Goal: Task Accomplishment & Management: Manage account settings

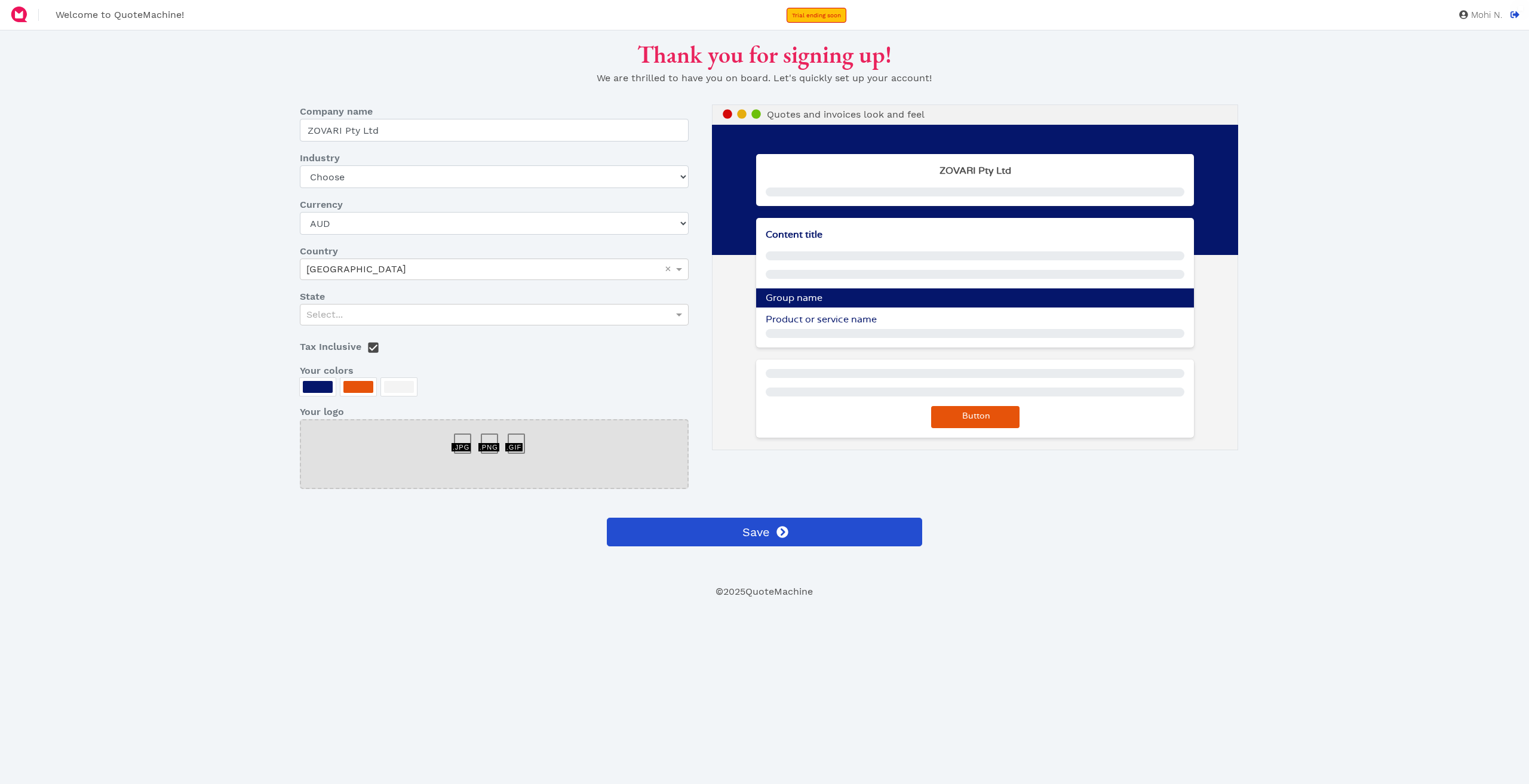
select select "AUD"
click at [309, 387] on div at bounding box center [317, 387] width 30 height 12
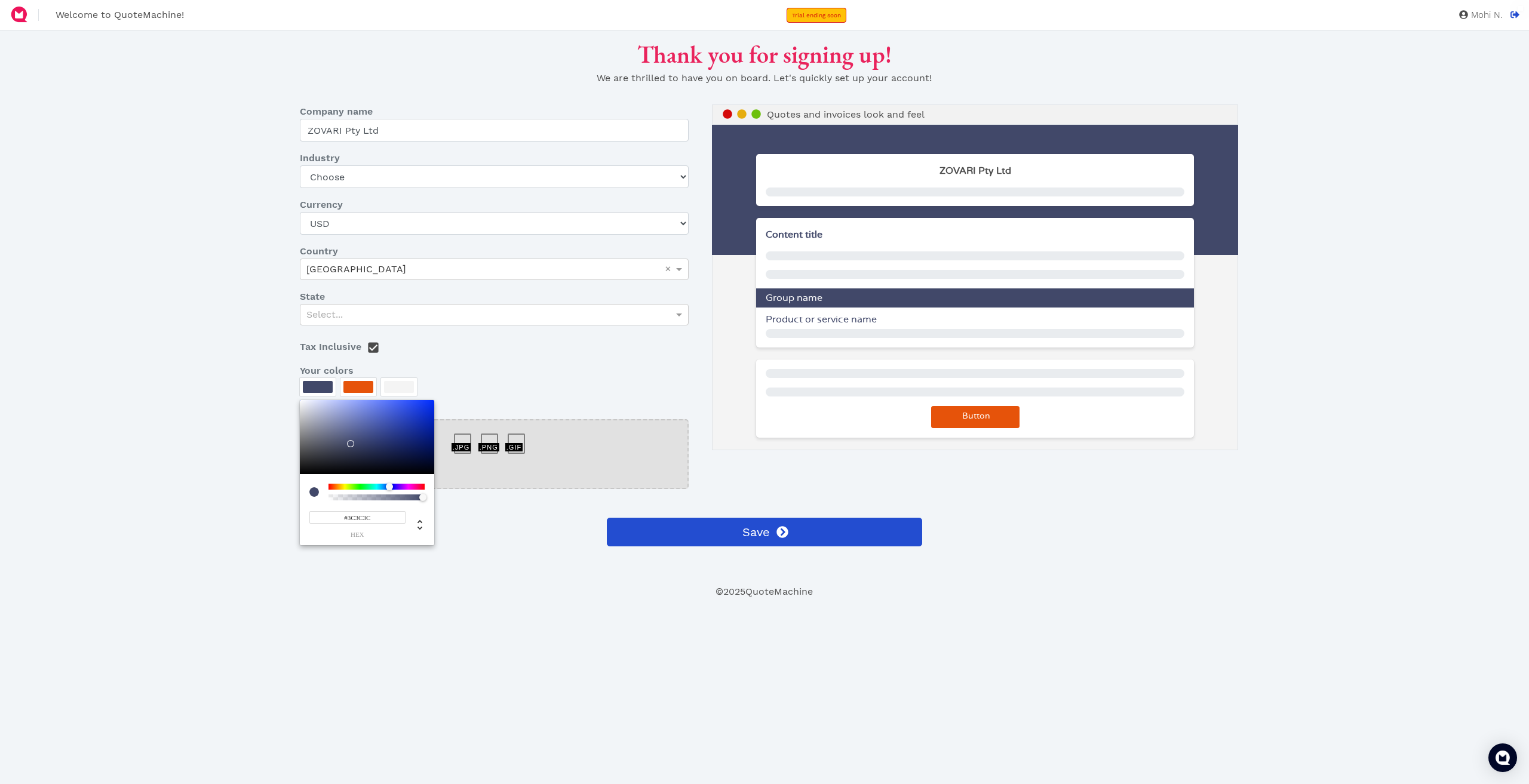
type input "#3A3A3A"
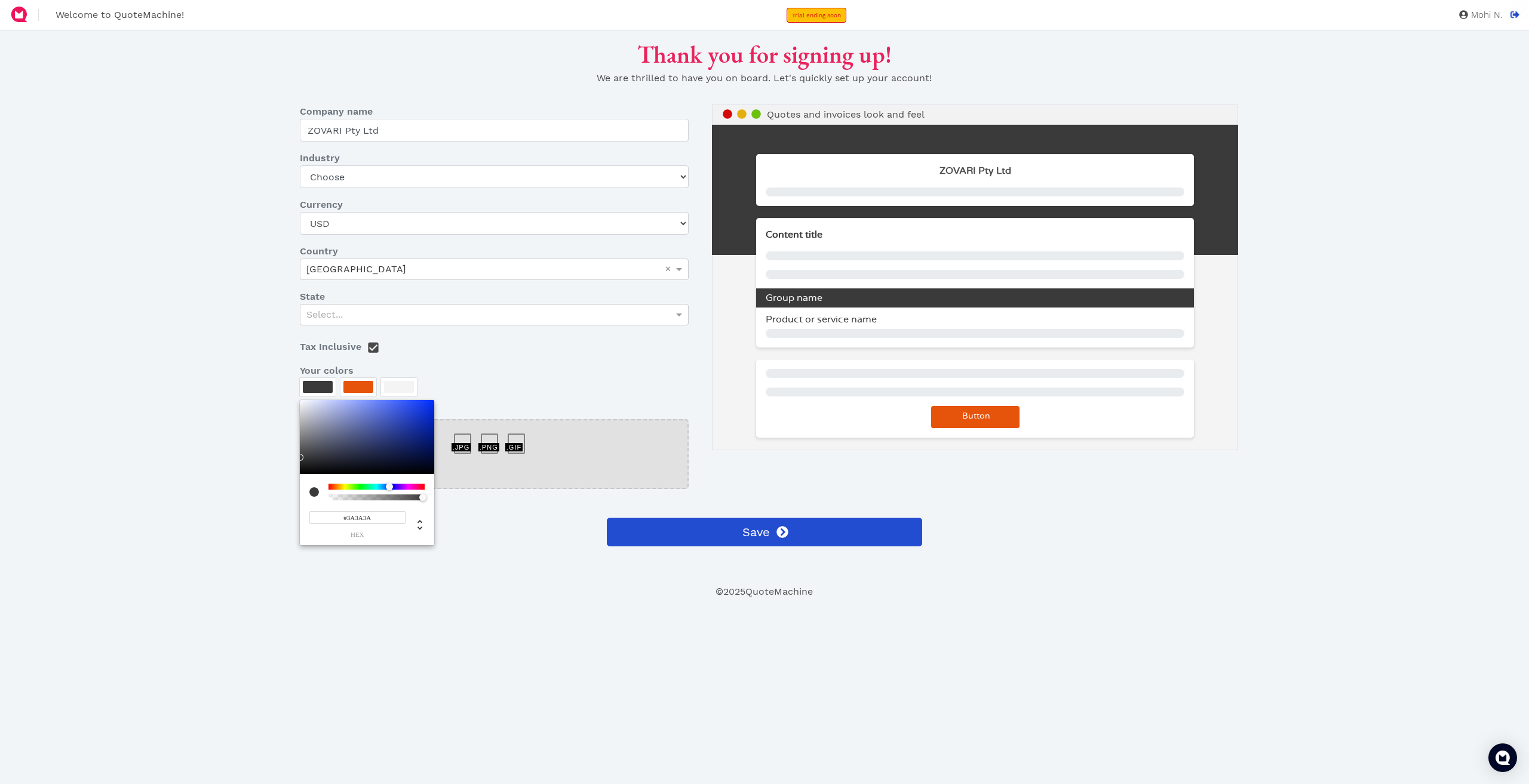
drag, startPoint x: 409, startPoint y: 441, endPoint x: 268, endPoint y: 457, distance: 141.9
click at [300, 457] on div "#3A3A3A hex" at bounding box center [367, 472] width 134 height 145
click at [358, 380] on div at bounding box center [764, 392] width 1529 height 784
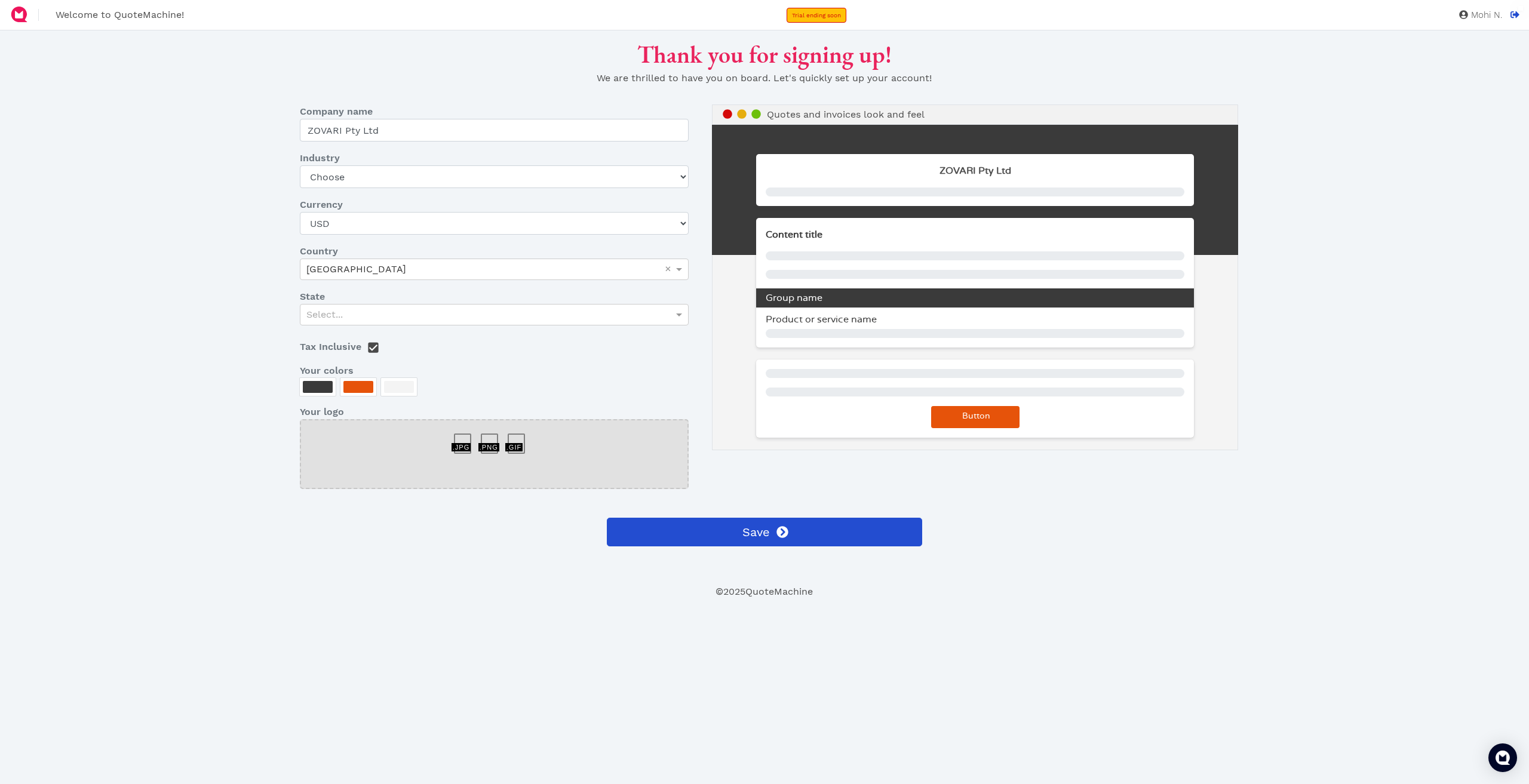
click at [352, 385] on div at bounding box center [358, 387] width 30 height 12
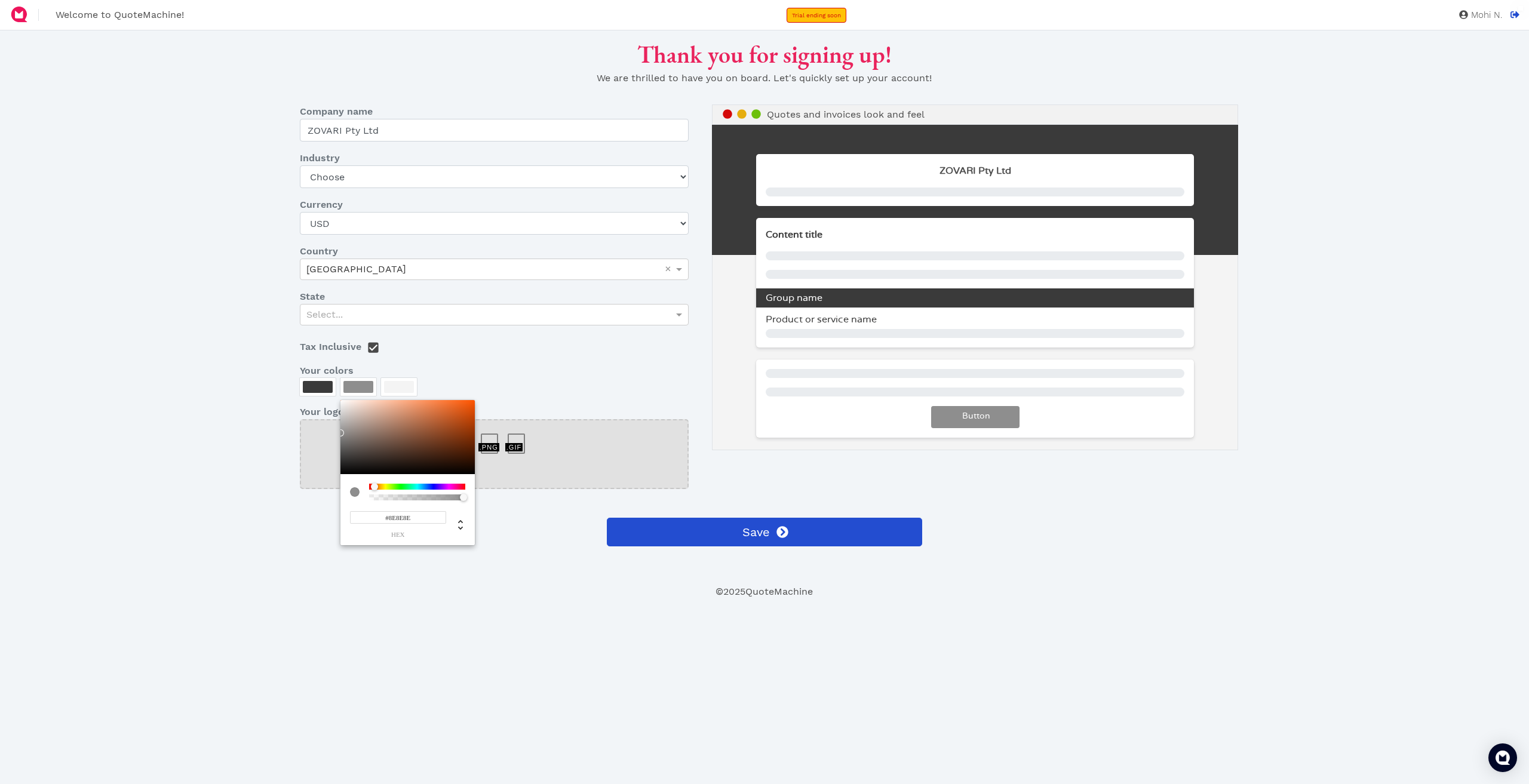
drag, startPoint x: 390, startPoint y: 453, endPoint x: 314, endPoint y: 433, distance: 78.6
click at [341, 433] on div "#8E8E8E hex" at bounding box center [408, 472] width 134 height 145
drag, startPoint x: 402, startPoint y: 484, endPoint x: 382, endPoint y: 482, distance: 20.1
click at [382, 483] on div at bounding box center [417, 486] width 96 height 6
type input "#FFCB00"
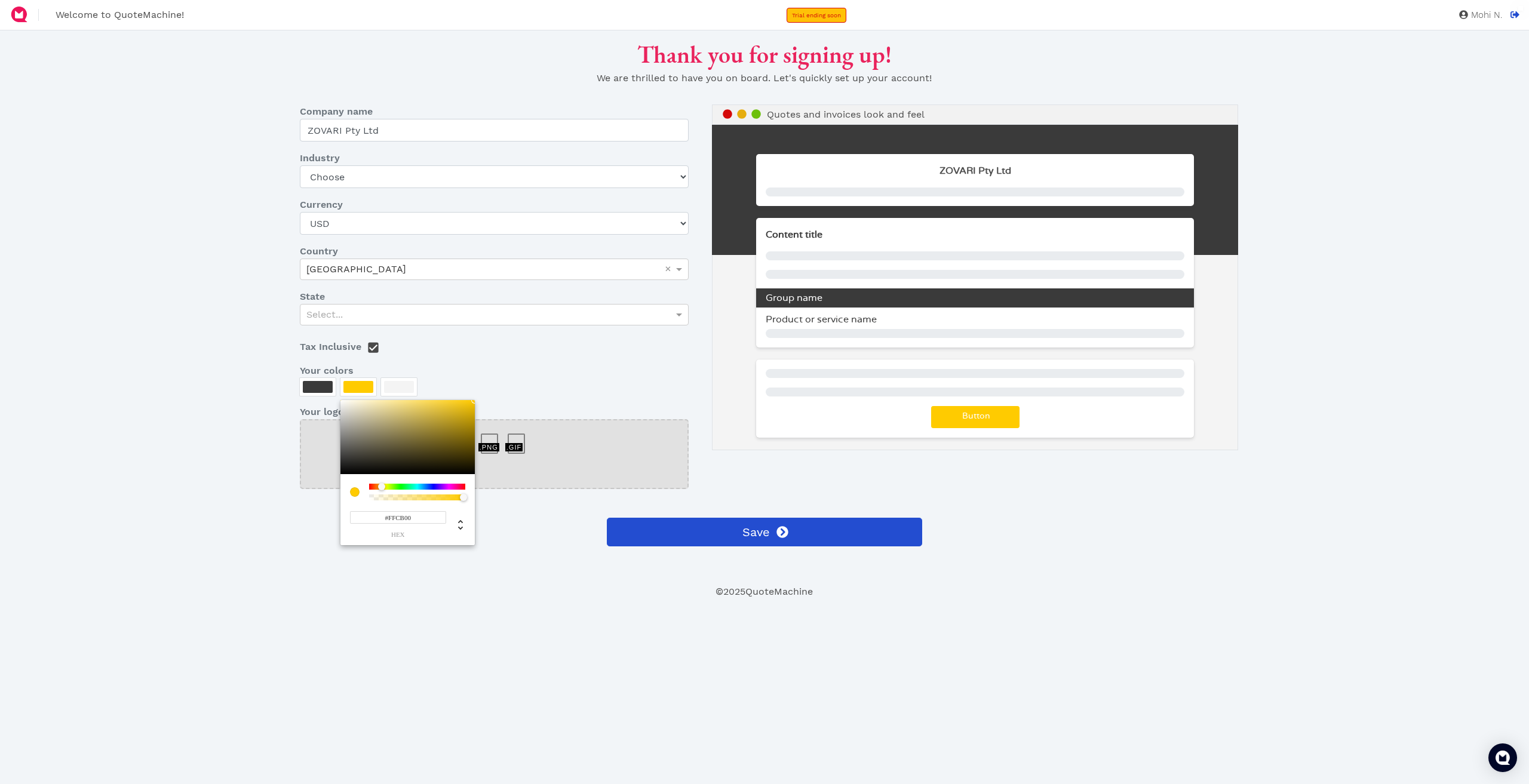
drag, startPoint x: 435, startPoint y: 420, endPoint x: 495, endPoint y: 398, distance: 63.9
click at [475, 400] on div "#FFCB00 hex" at bounding box center [408, 472] width 134 height 145
click at [475, 378] on div at bounding box center [764, 392] width 1529 height 784
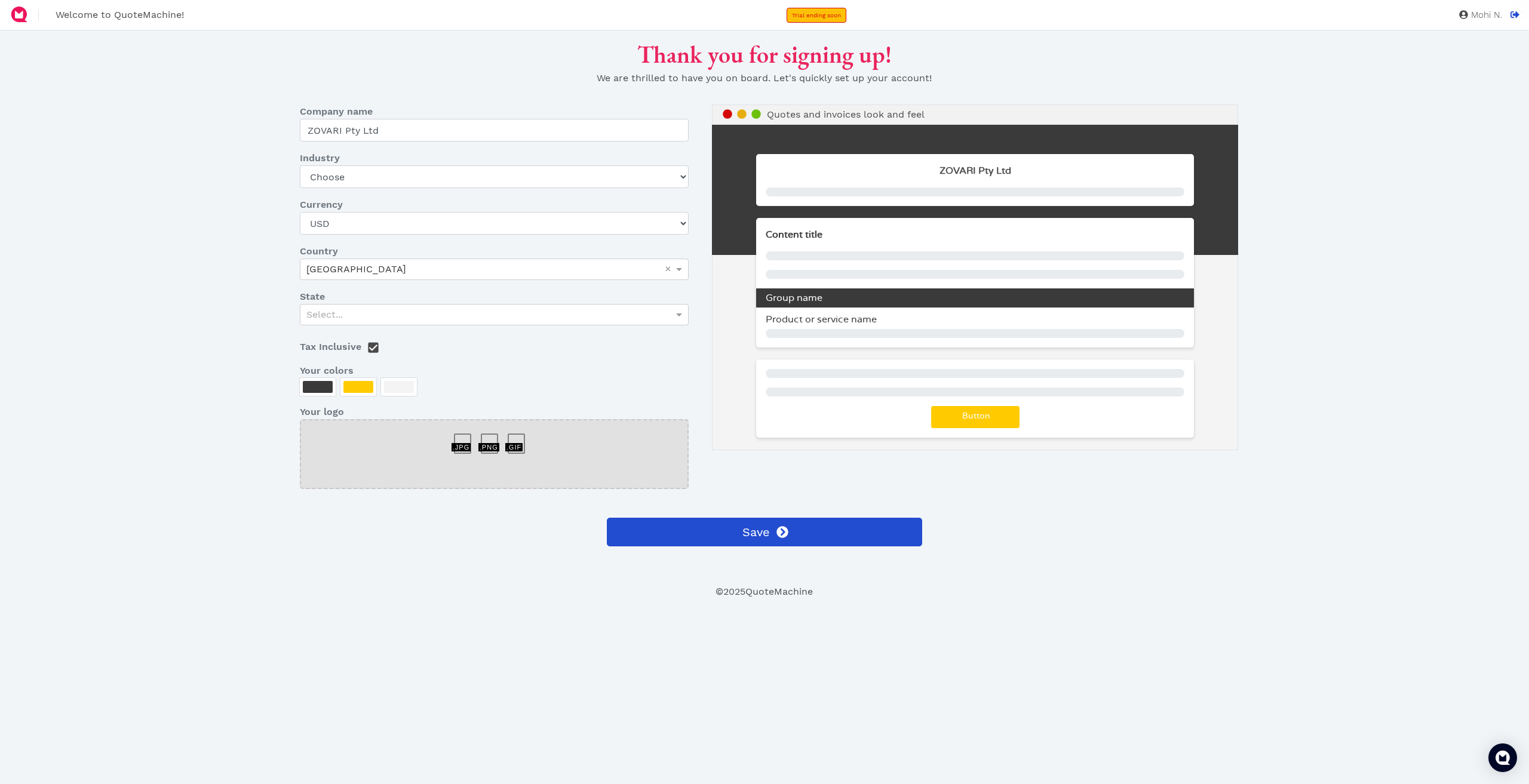
click at [481, 438] on div at bounding box center [494, 438] width 27 height 0
click at [465, 438] on div at bounding box center [467, 438] width 27 height 0
drag, startPoint x: 489, startPoint y: 441, endPoint x: 492, endPoint y: 456, distance: 15.3
click at [489, 438] on div at bounding box center [494, 438] width 27 height 0
click at [493, 461] on div at bounding box center [493, 454] width 388 height 70
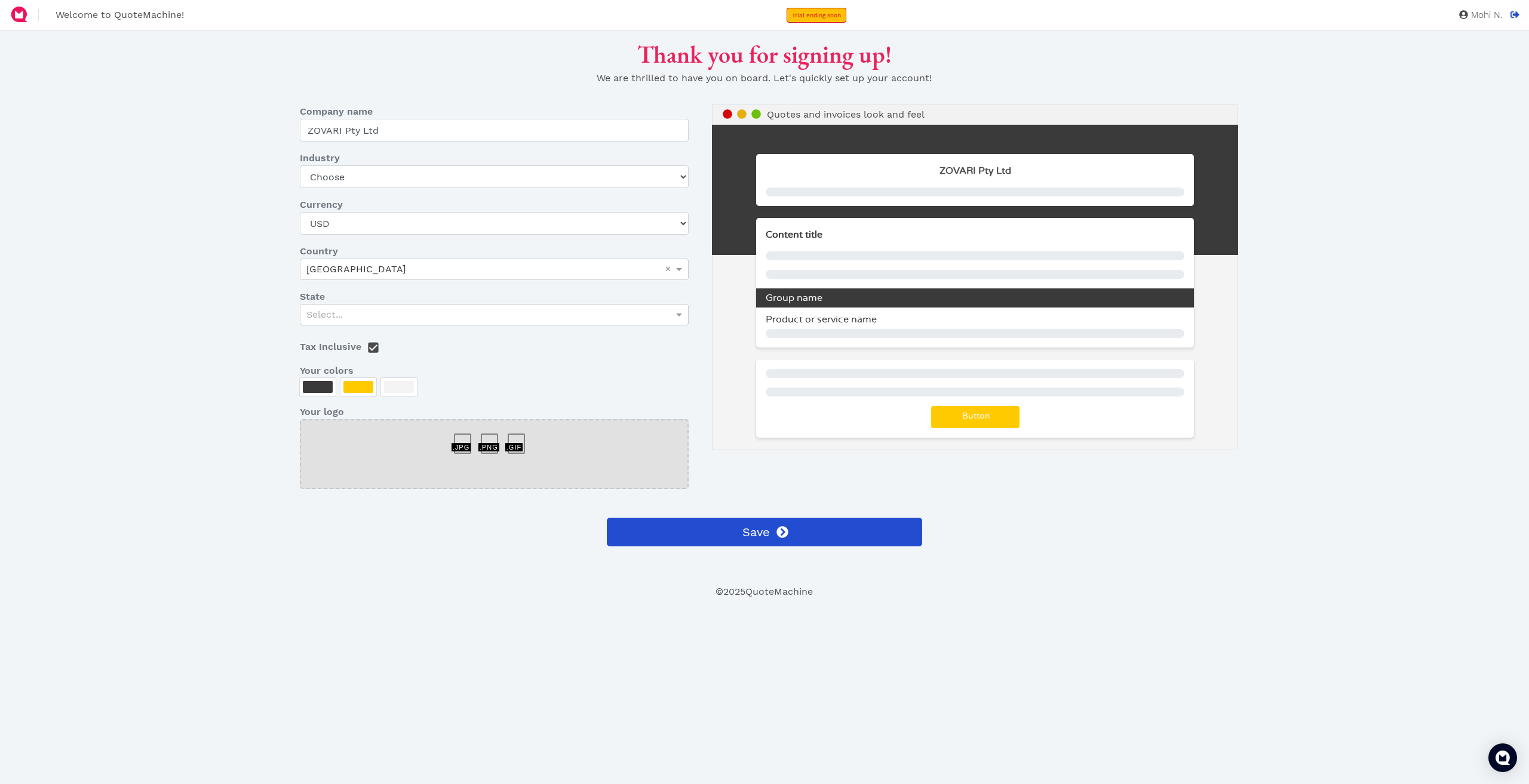
click at [463, 455] on div at bounding box center [493, 454] width 388 height 70
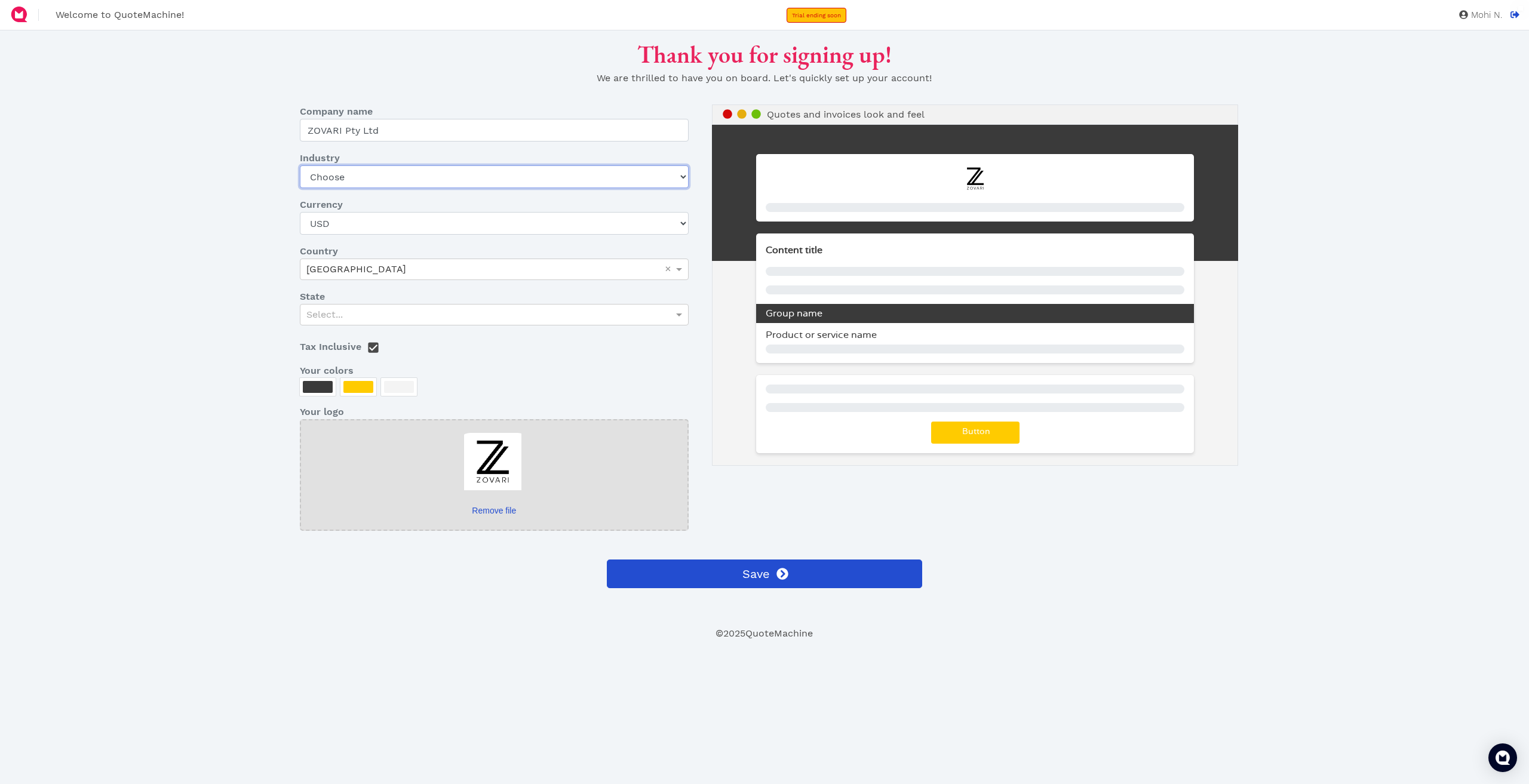
click at [441, 178] on select "Choose Art gallery Bike Books Construction (Not retail) Electronics Events Food…" at bounding box center [493, 176] width 388 height 22
select select "home-design-furniture"
click at [300, 165] on select "Choose Art gallery Bike Books Construction (Not retail) Electronics Events Food…" at bounding box center [493, 176] width 388 height 22
click at [400, 305] on div "Select..." at bounding box center [494, 314] width 387 height 20
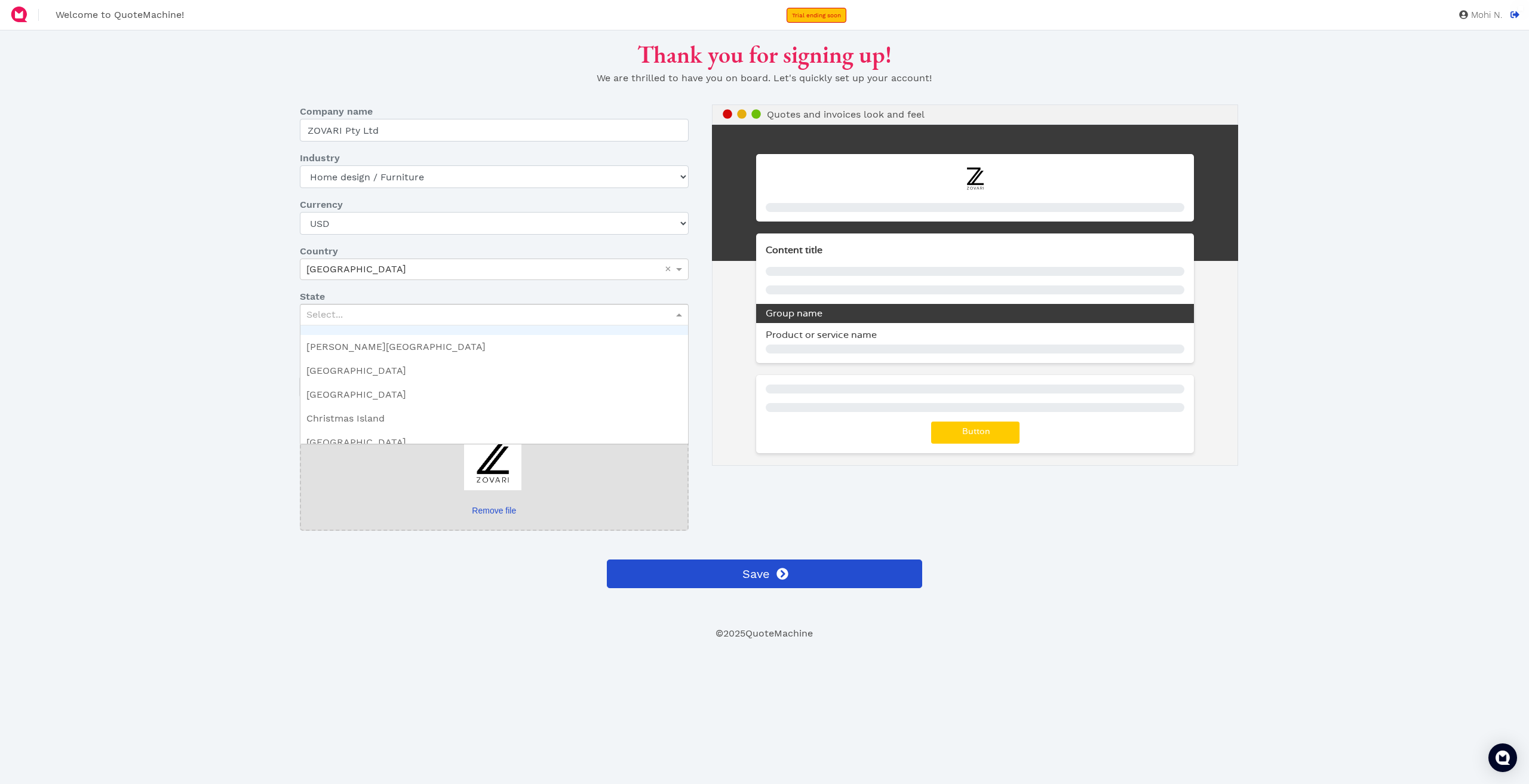
type input "v"
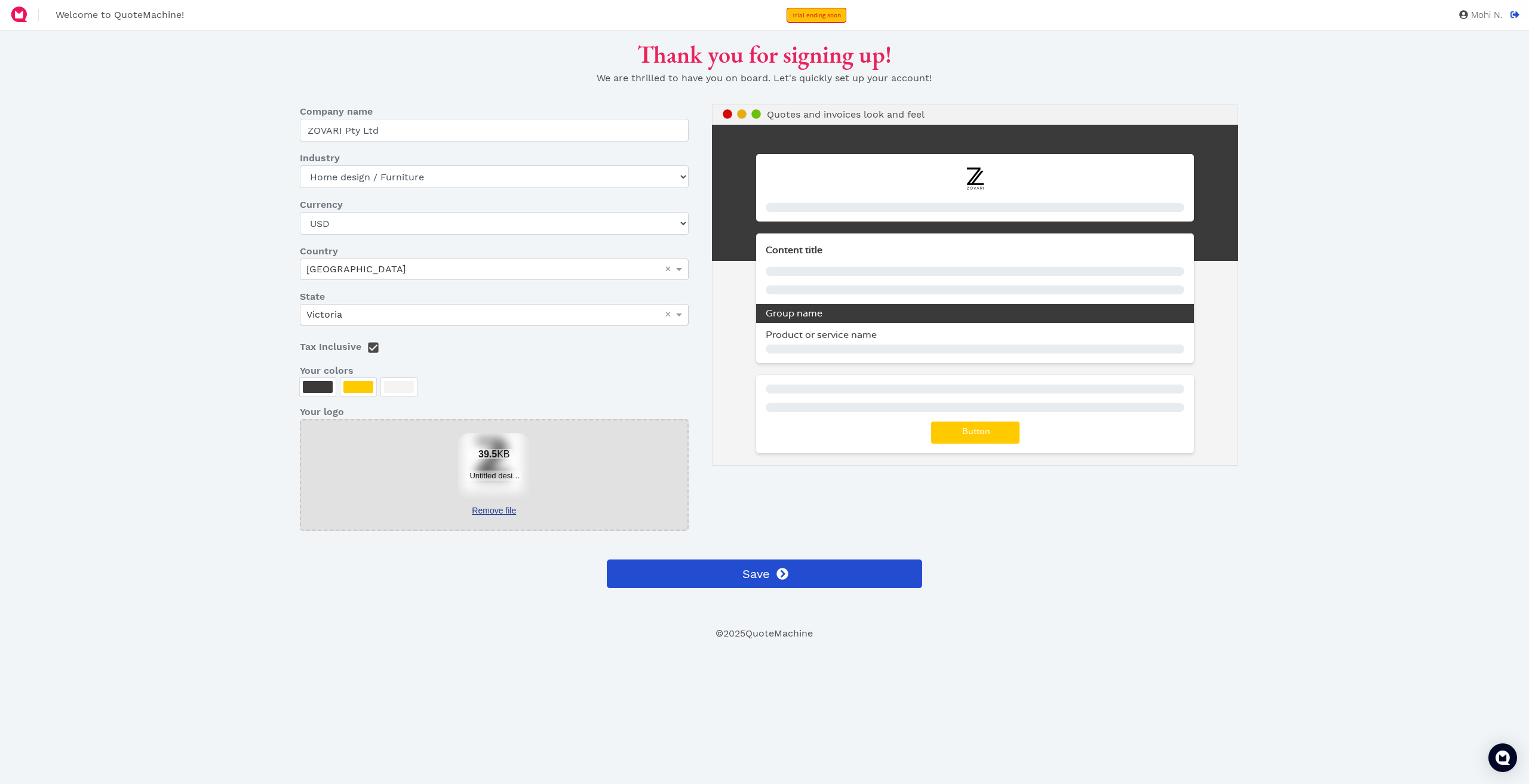
click at [505, 510] on link "Remove file" at bounding box center [494, 511] width 72 height 13
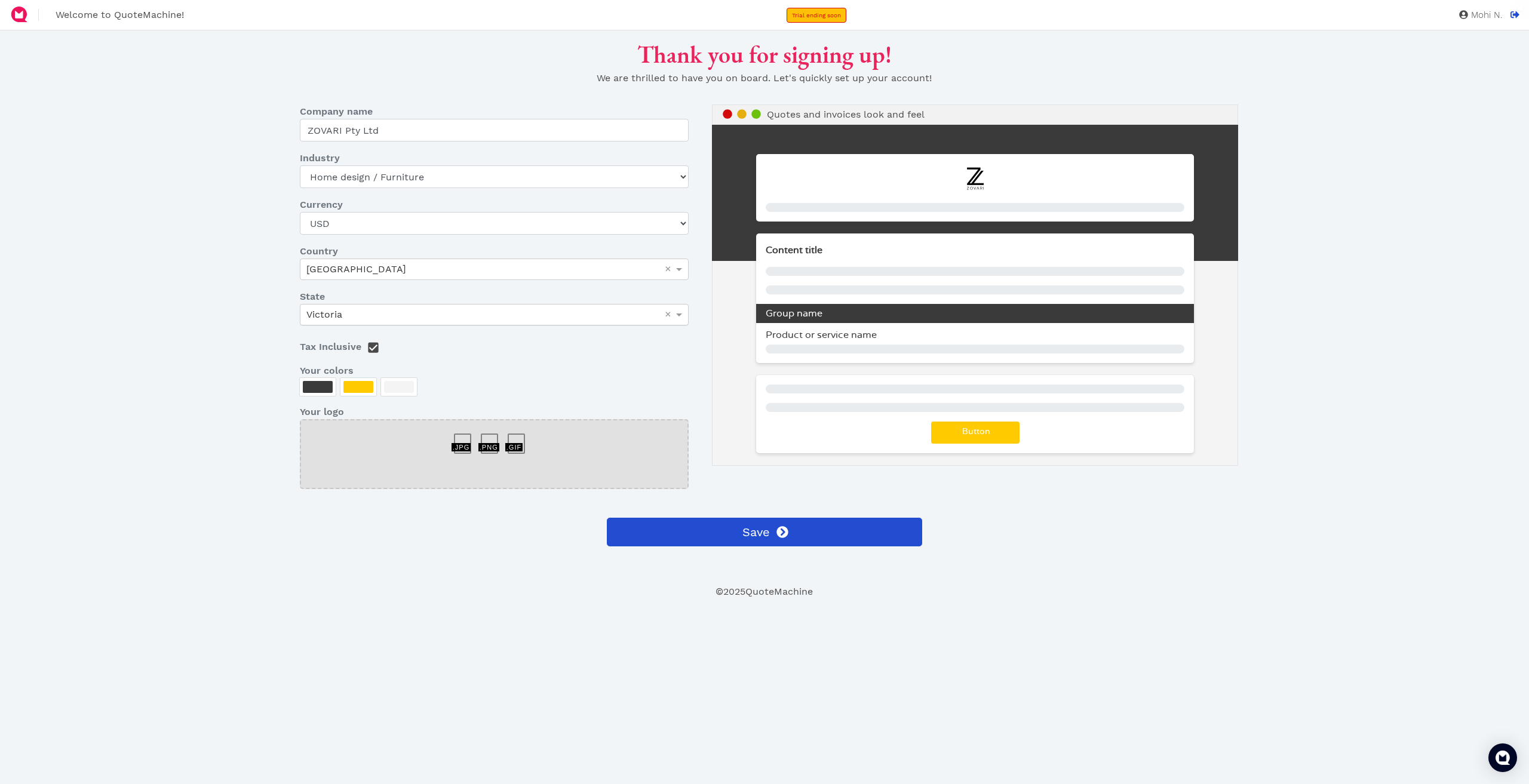
click at [510, 438] on div at bounding box center [522, 438] width 27 height 0
click at [461, 438] on div at bounding box center [467, 438] width 27 height 0
click at [503, 464] on div at bounding box center [493, 454] width 388 height 70
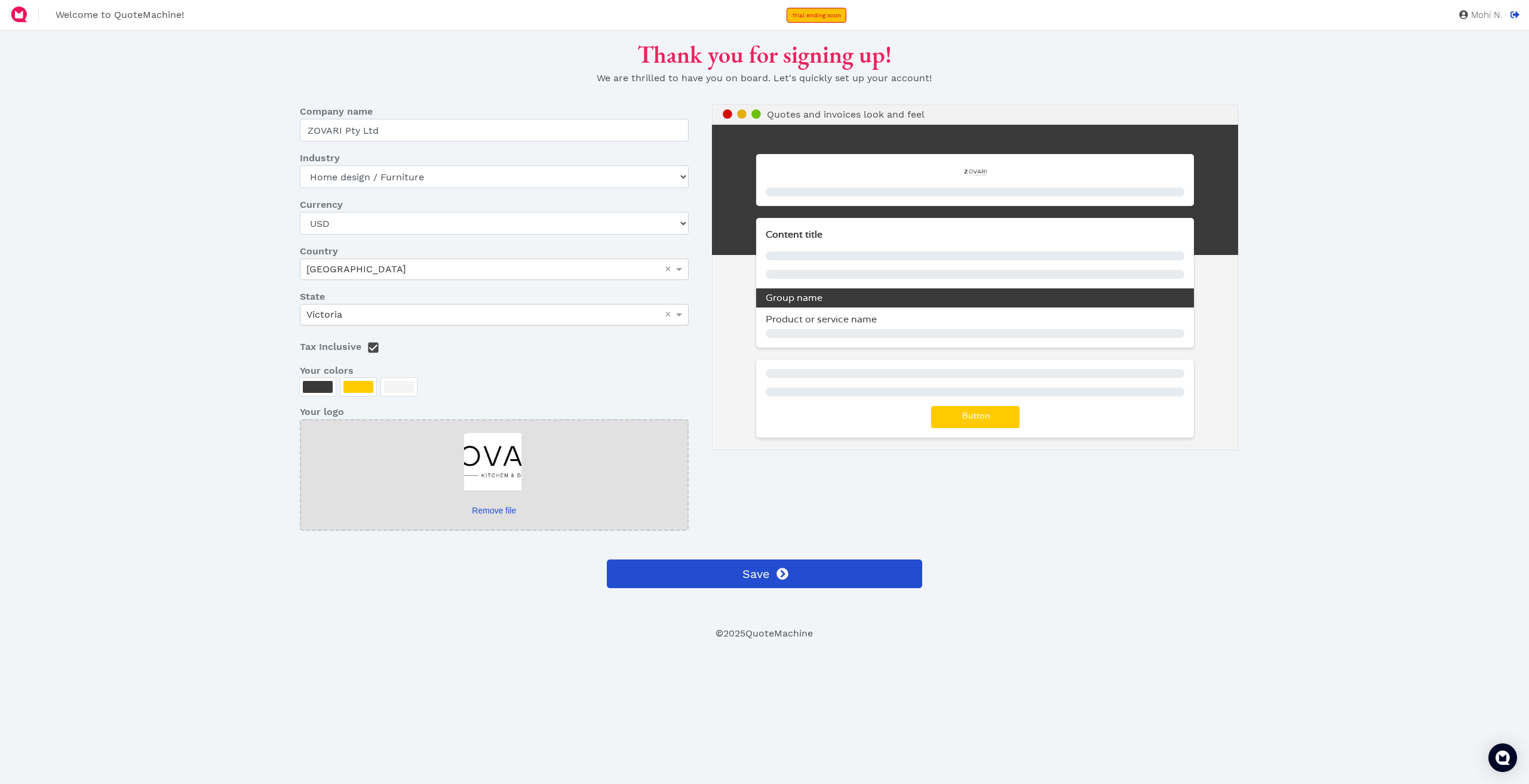
click at [484, 511] on link "Remove file" at bounding box center [494, 511] width 72 height 13
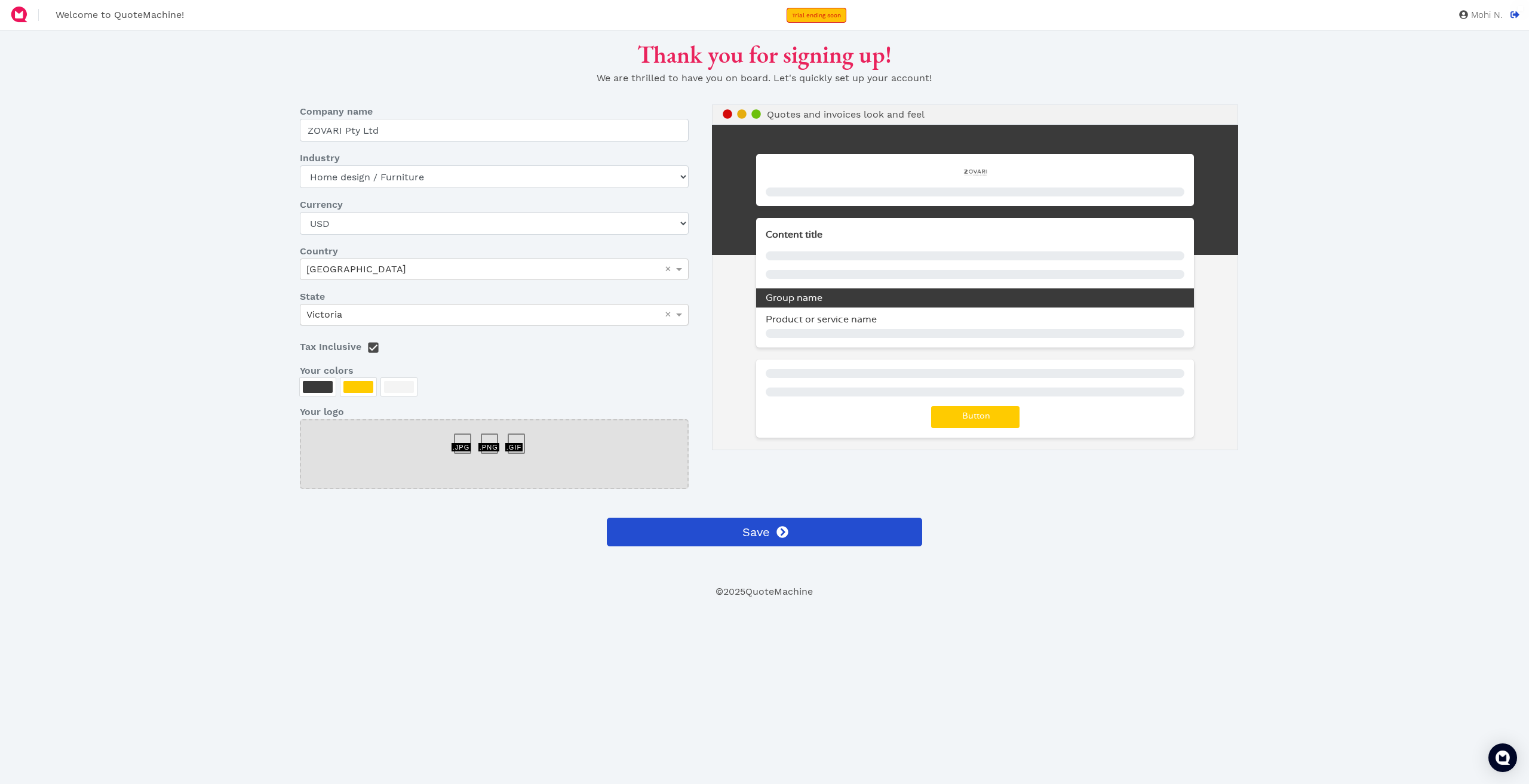
click at [491, 438] on div at bounding box center [494, 438] width 27 height 0
click at [463, 438] on div at bounding box center [467, 438] width 27 height 0
click at [485, 480] on div at bounding box center [493, 454] width 388 height 70
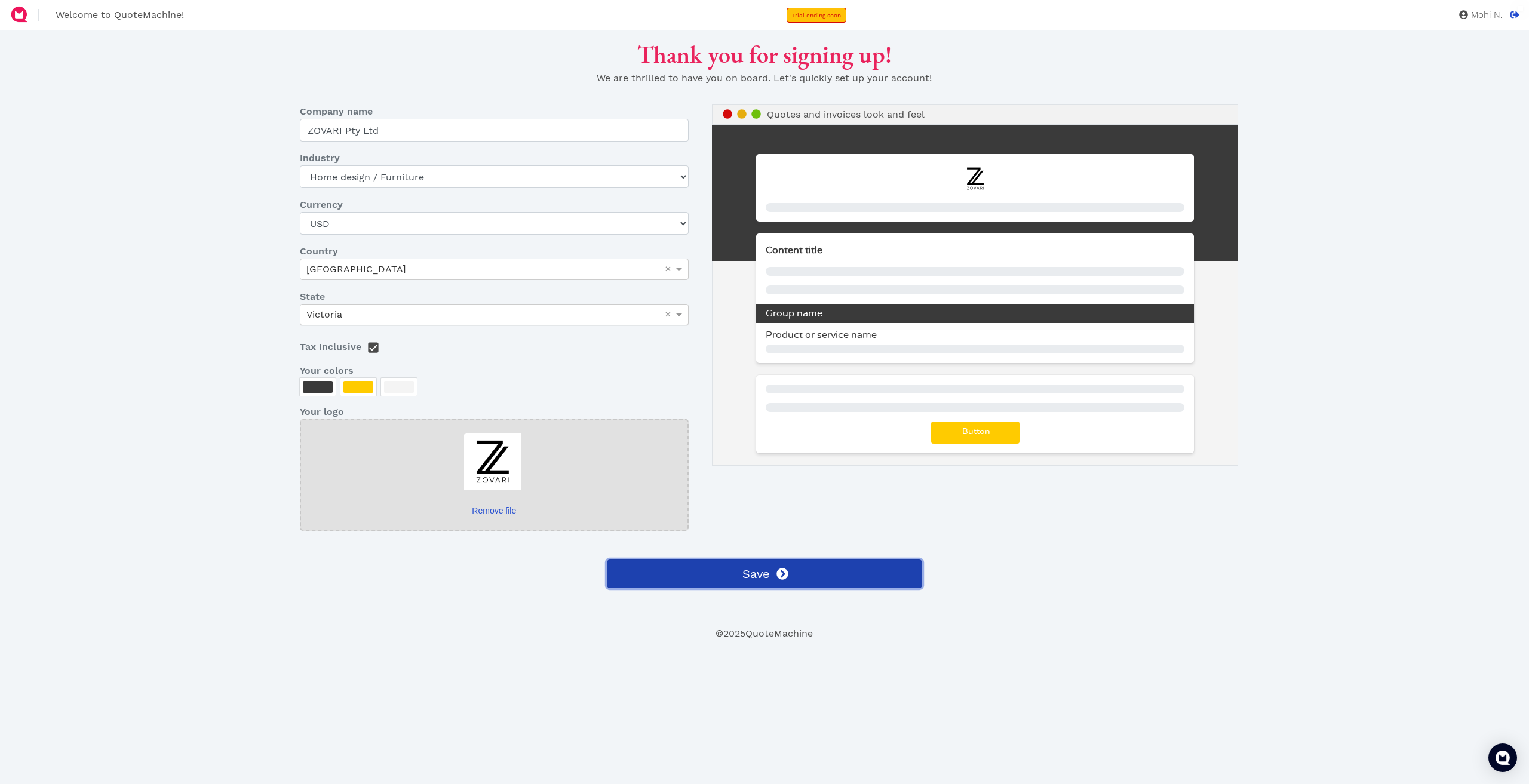
click at [837, 568] on button "Save" at bounding box center [764, 573] width 316 height 28
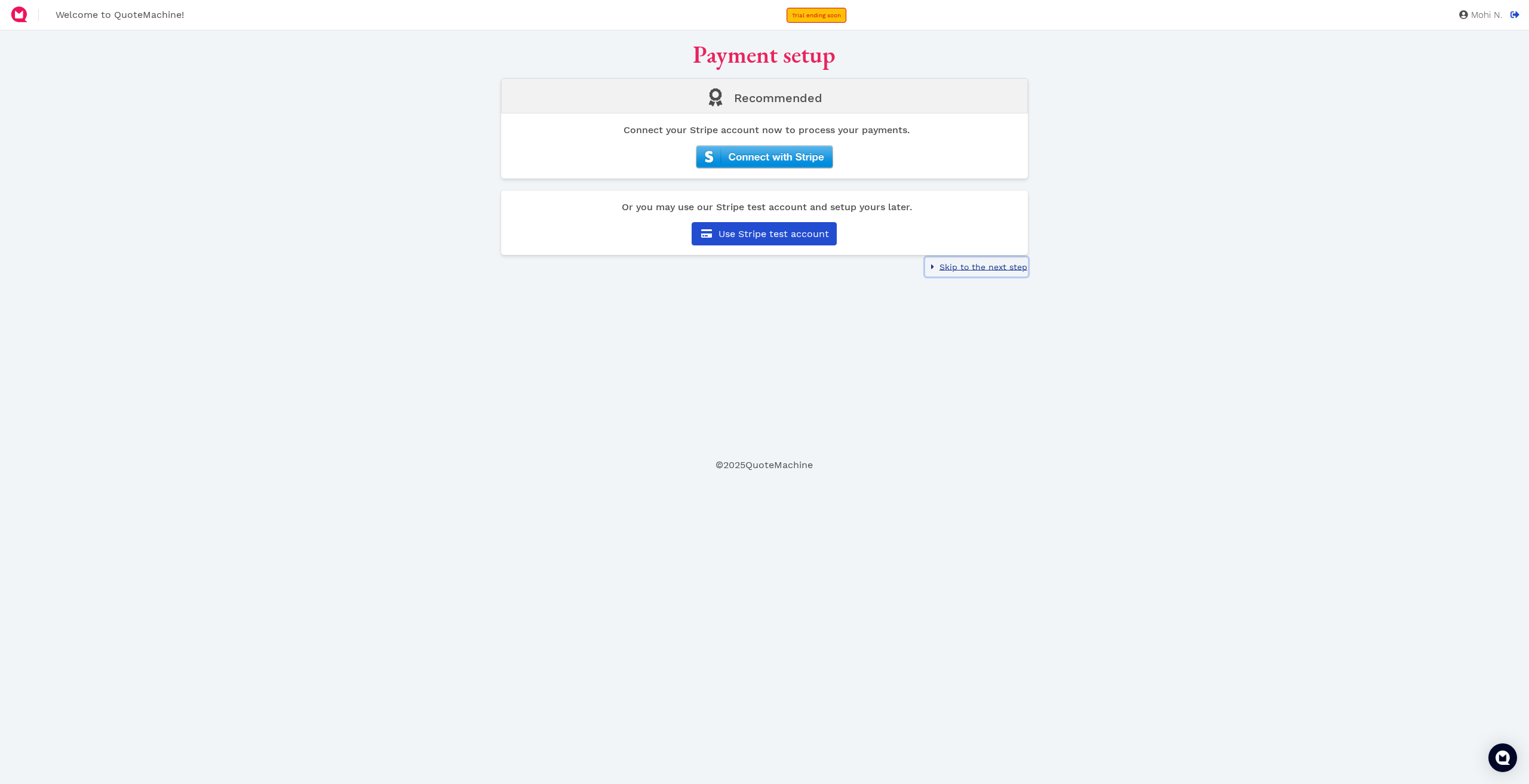
click at [965, 274] on button "Skip to the next step" at bounding box center [977, 267] width 103 height 19
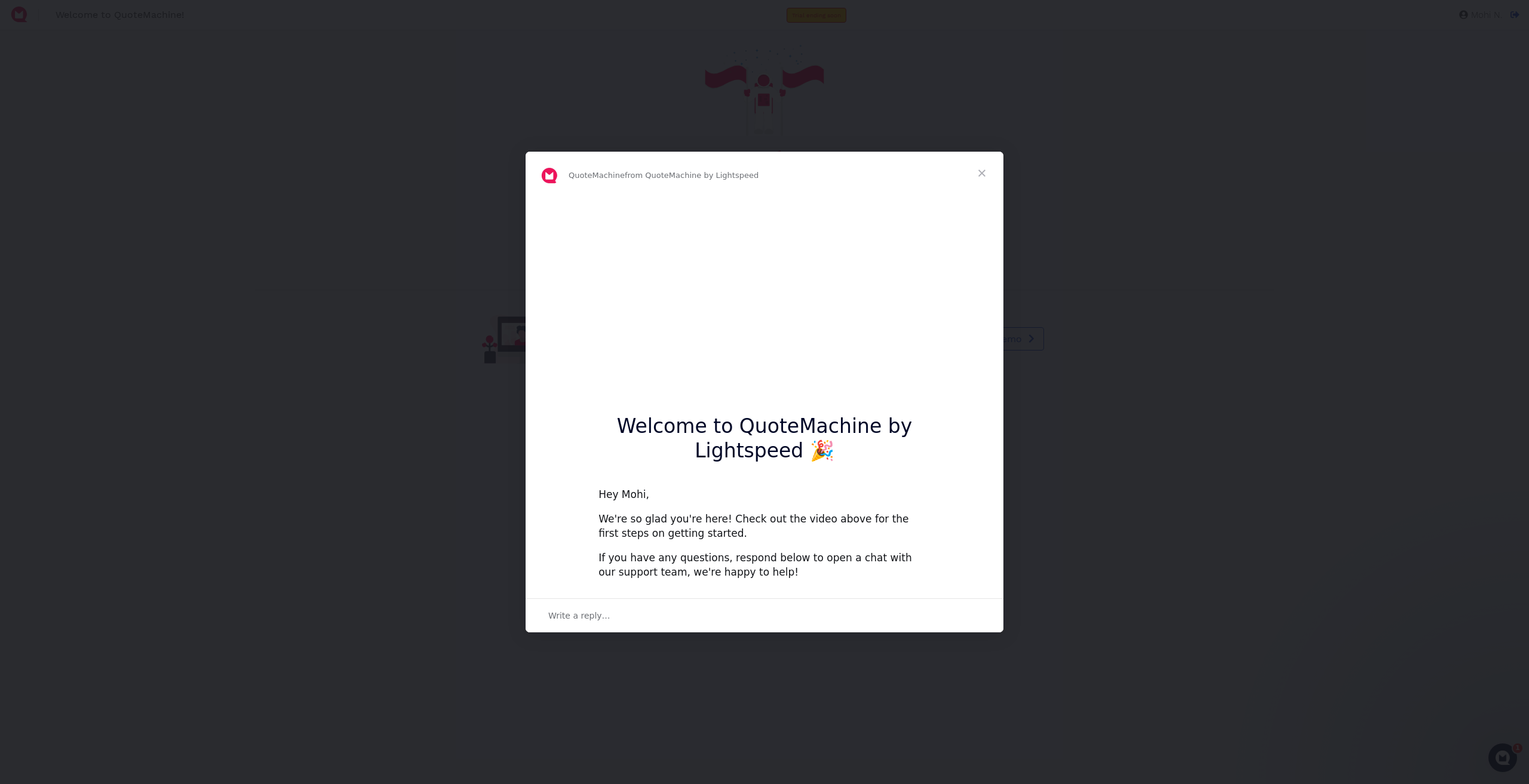
click at [1173, 405] on div "Intercom messenger" at bounding box center [764, 392] width 1529 height 784
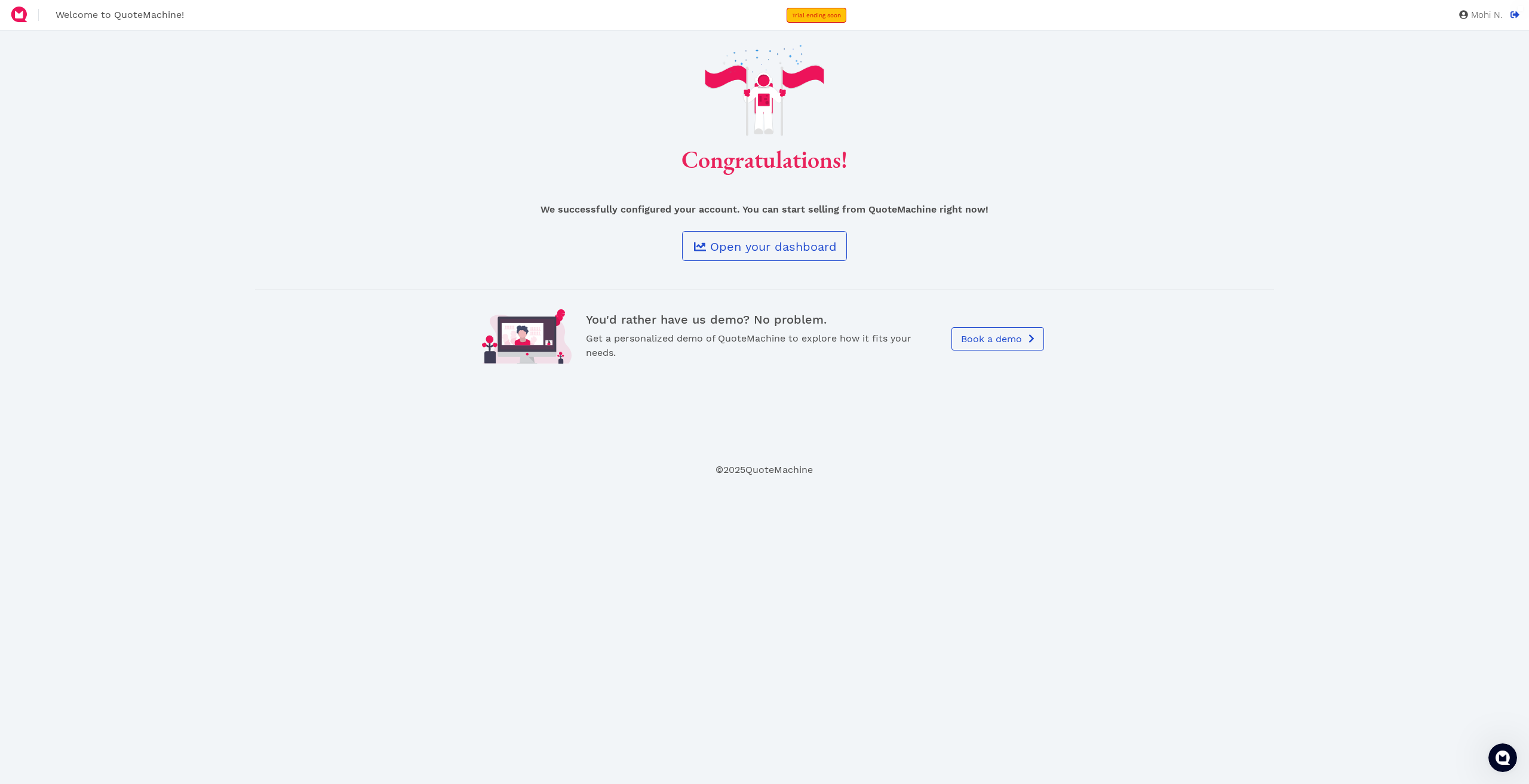
click at [778, 231] on div "Congratulations! We successfully configured your account. You can start selling…" at bounding box center [764, 213] width 1037 height 338
click at [797, 248] on span "Open your dashboard" at bounding box center [773, 246] width 128 height 15
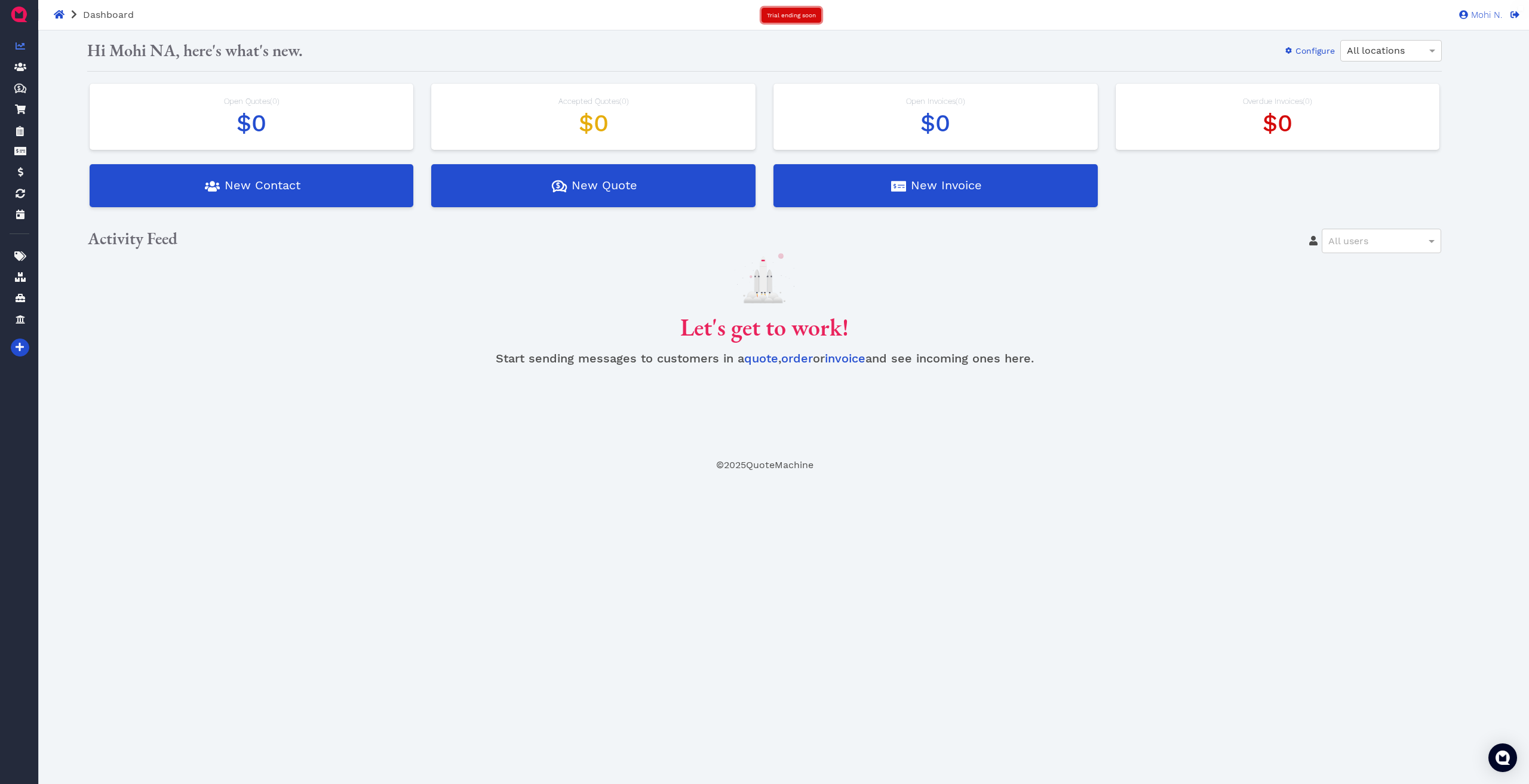
click at [783, 19] on link "Trial ending soon" at bounding box center [790, 15] width 59 height 15
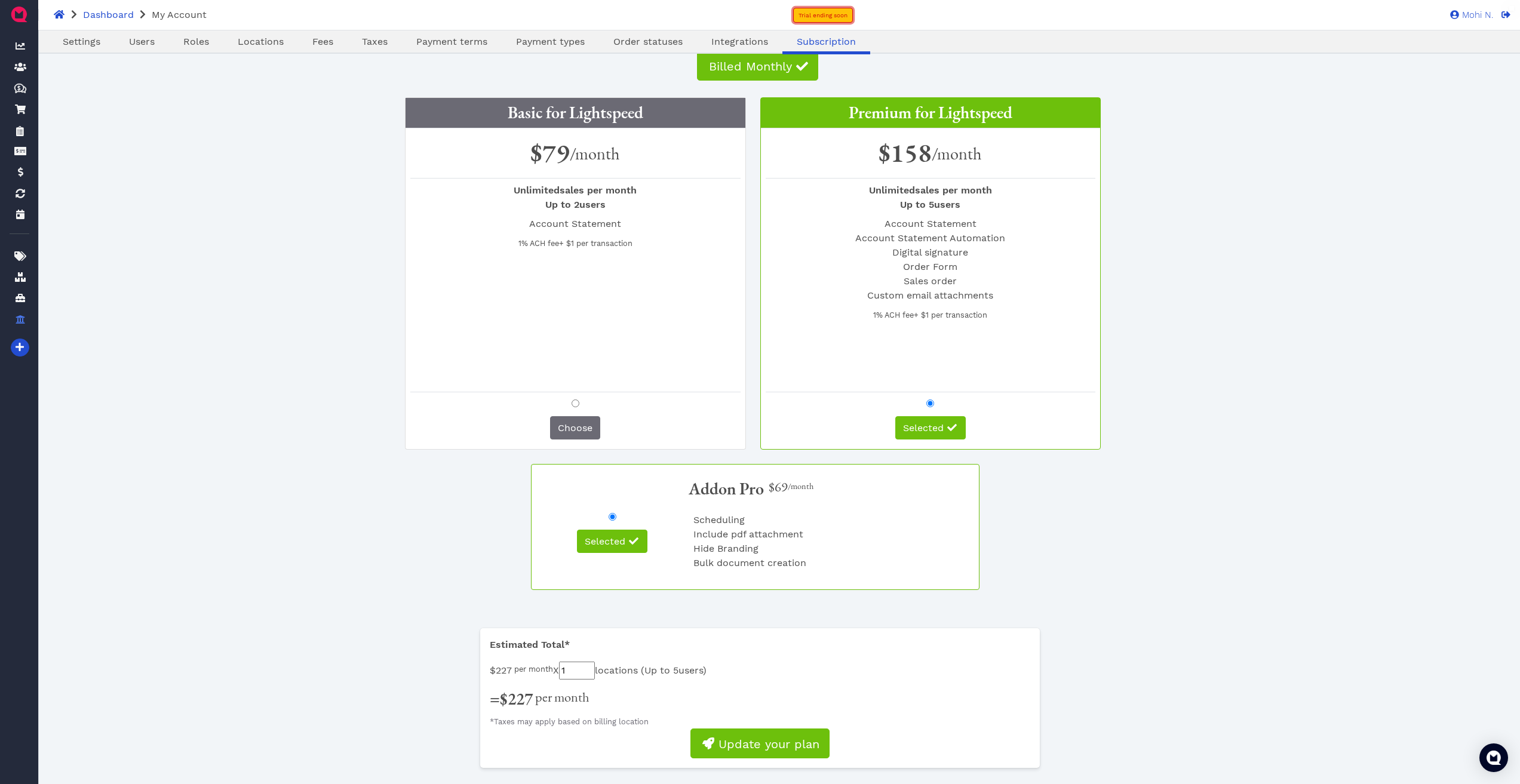
scroll to position [91, 0]
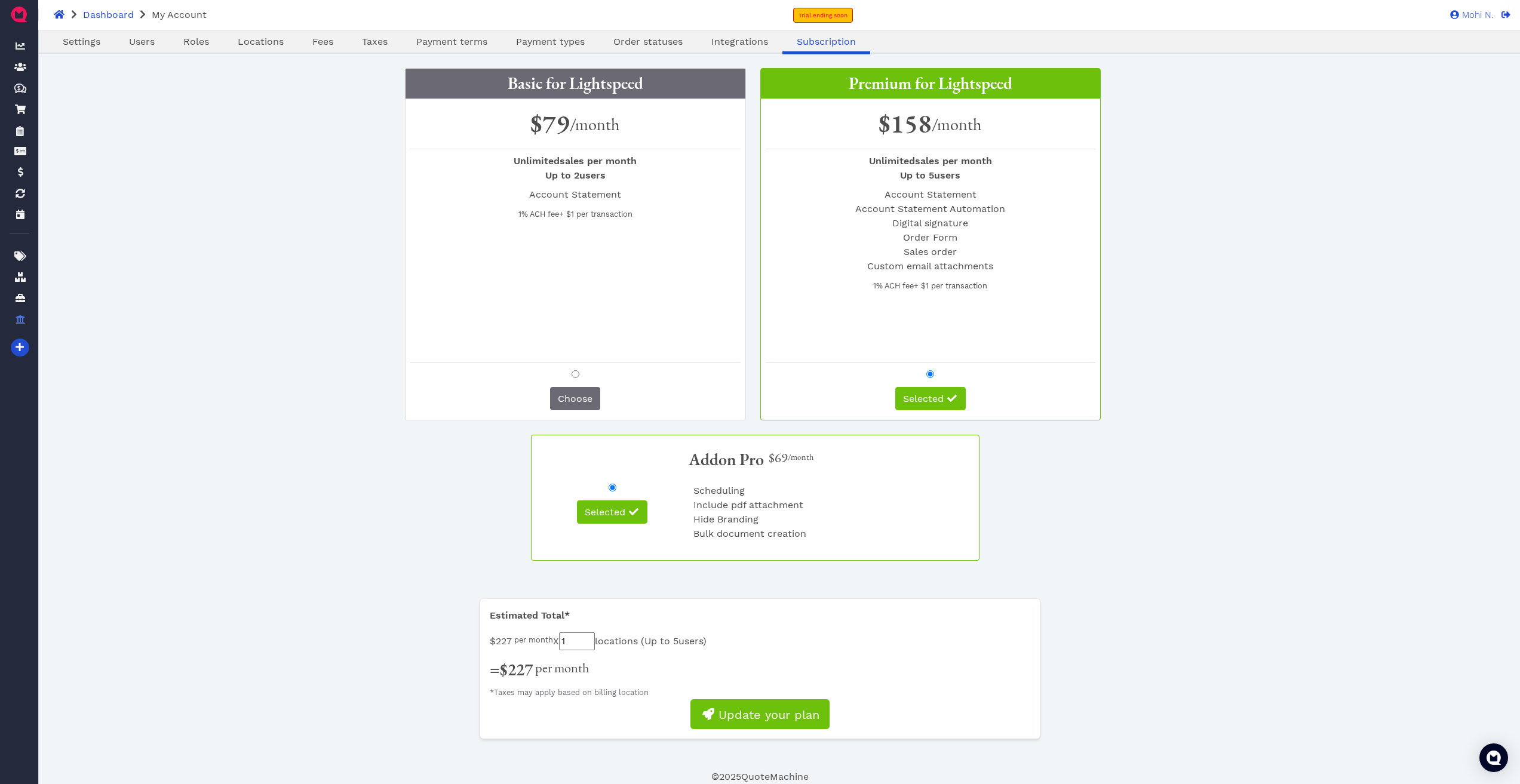
click at [613, 486] on input "radio" at bounding box center [612, 487] width 8 height 8
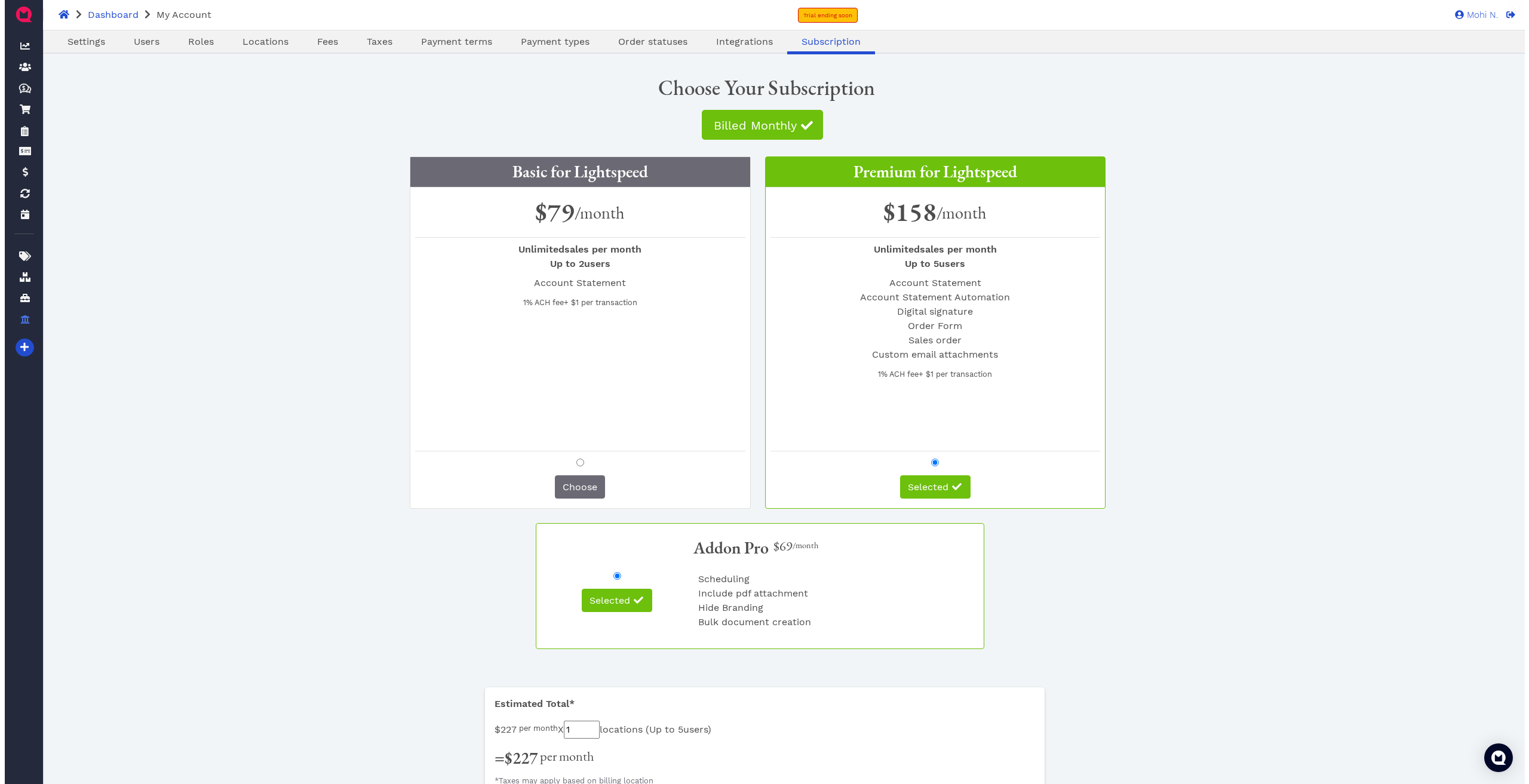
scroll to position [0, 0]
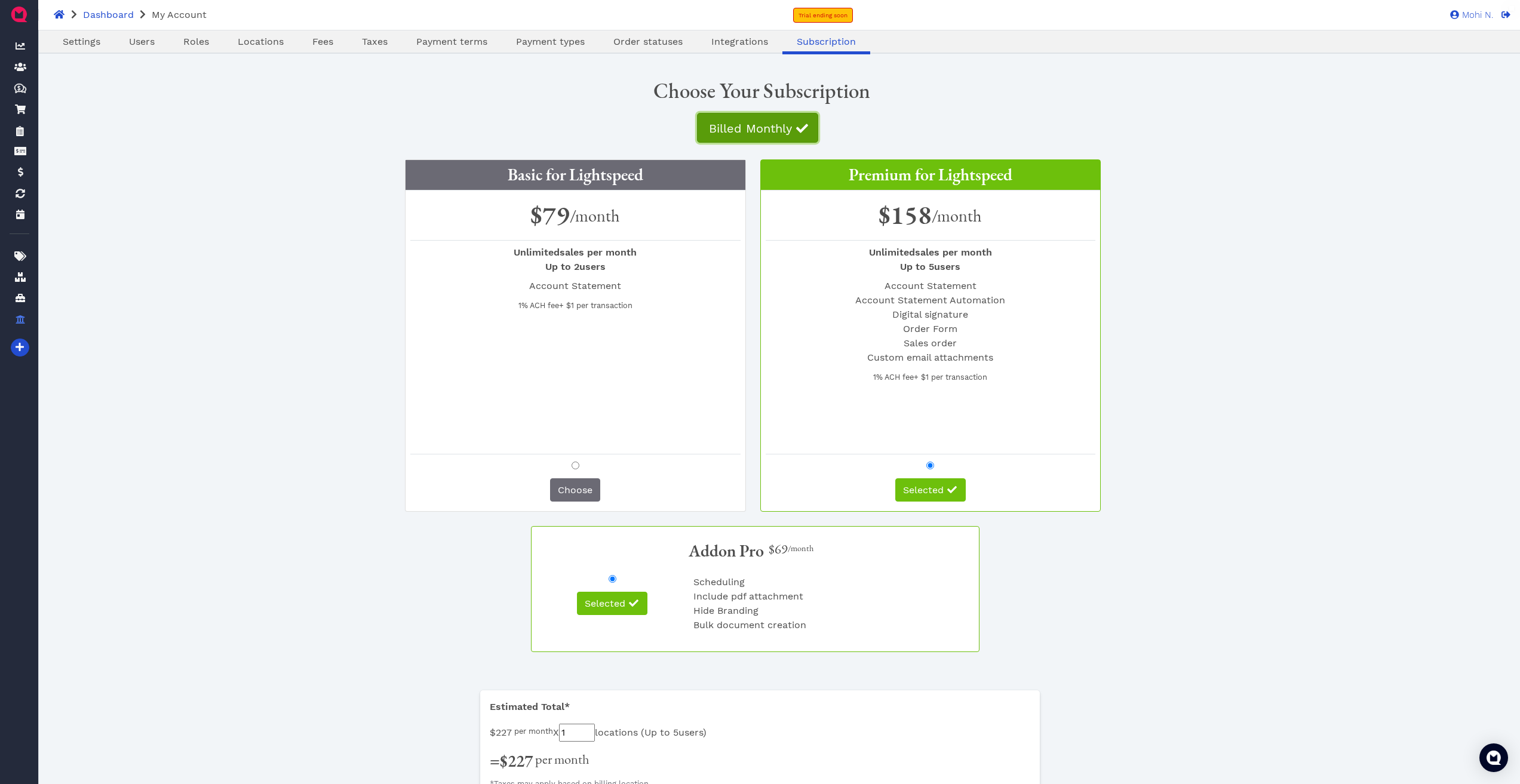
click at [790, 125] on span "Billed Monthly" at bounding box center [749, 128] width 85 height 15
radio input "false"
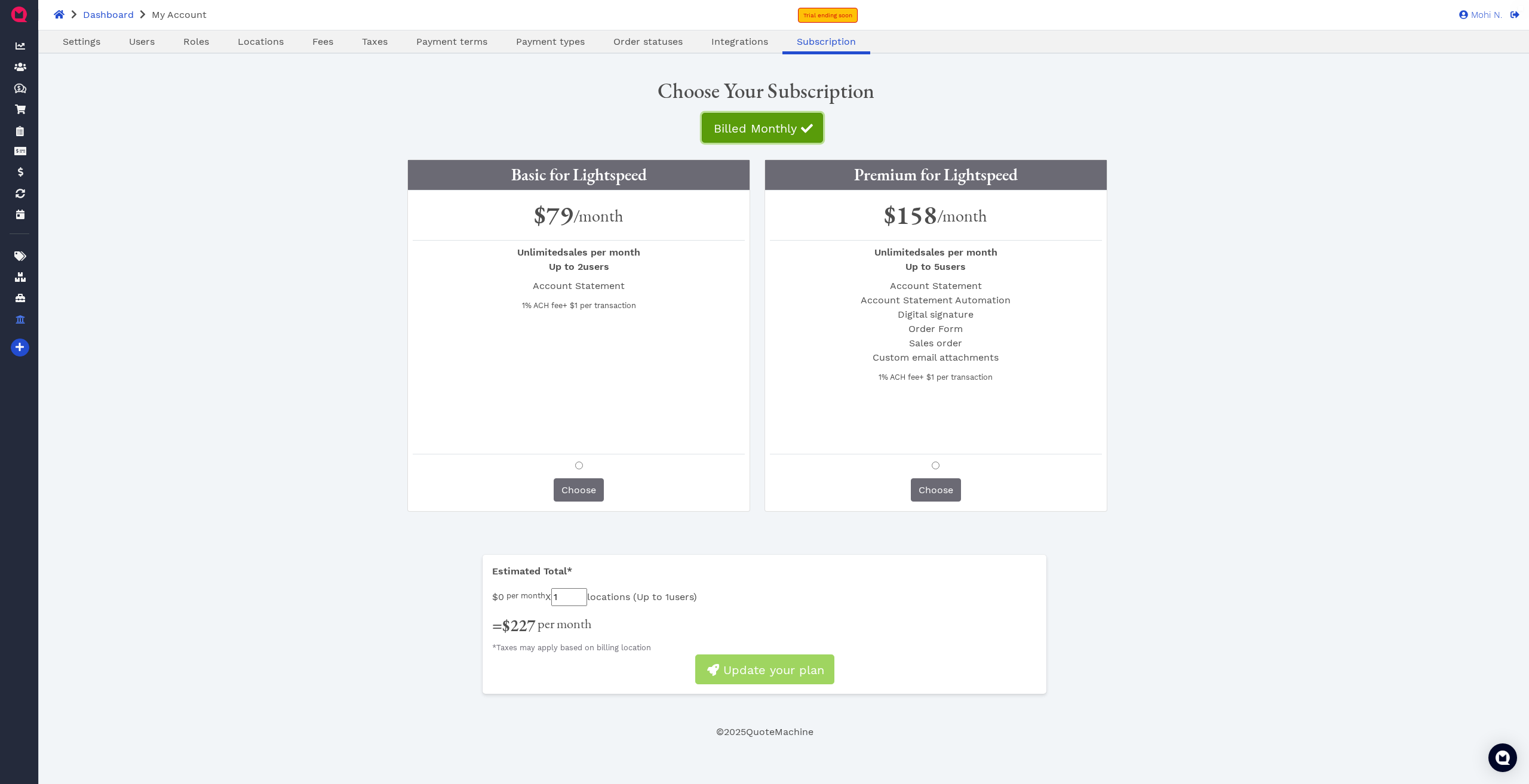
click at [785, 135] on span "Billed Monthly" at bounding box center [753, 128] width 85 height 15
click at [1478, 9] on span "Mohi N. MN" at bounding box center [1477, 14] width 49 height 11
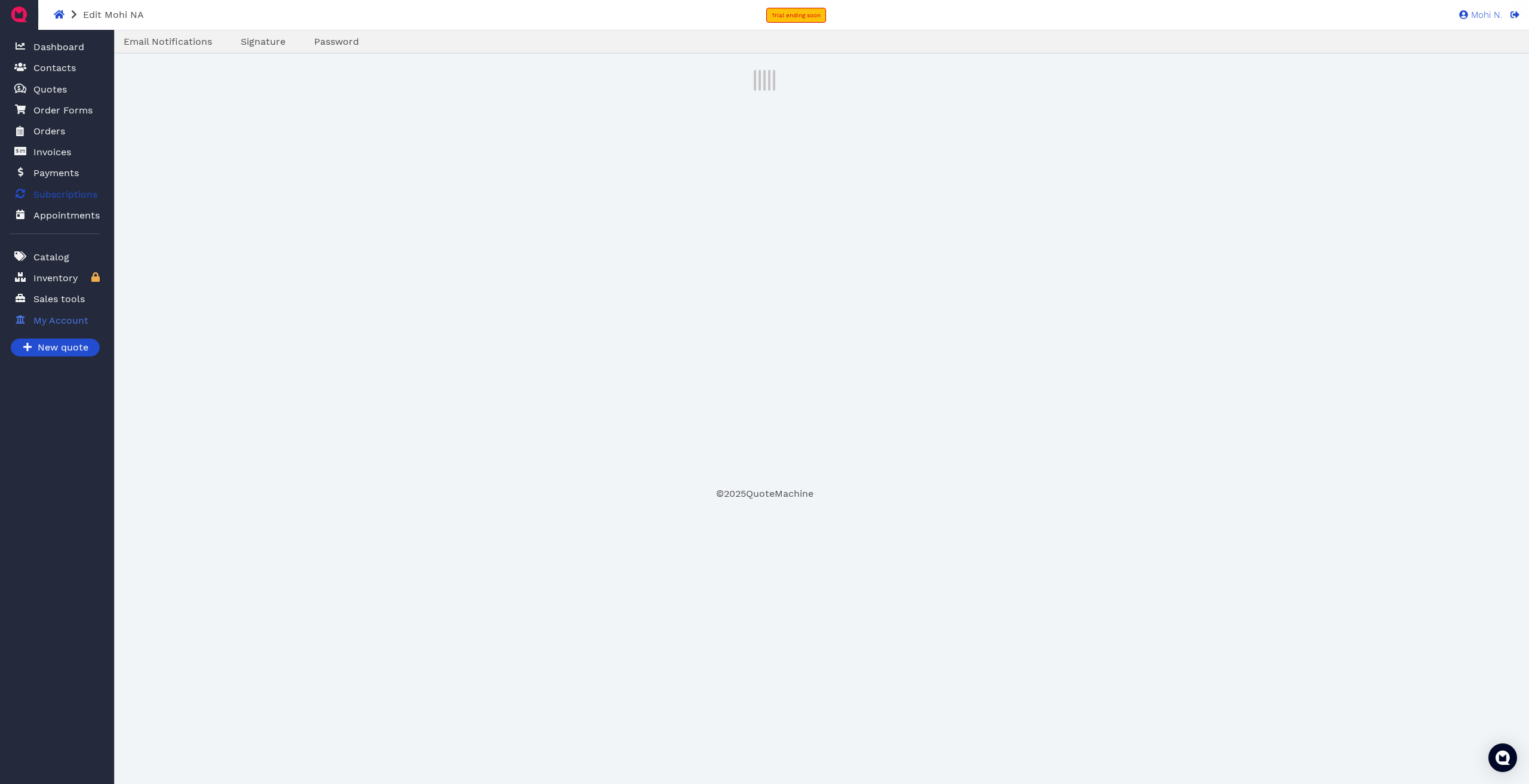
select select "admin"
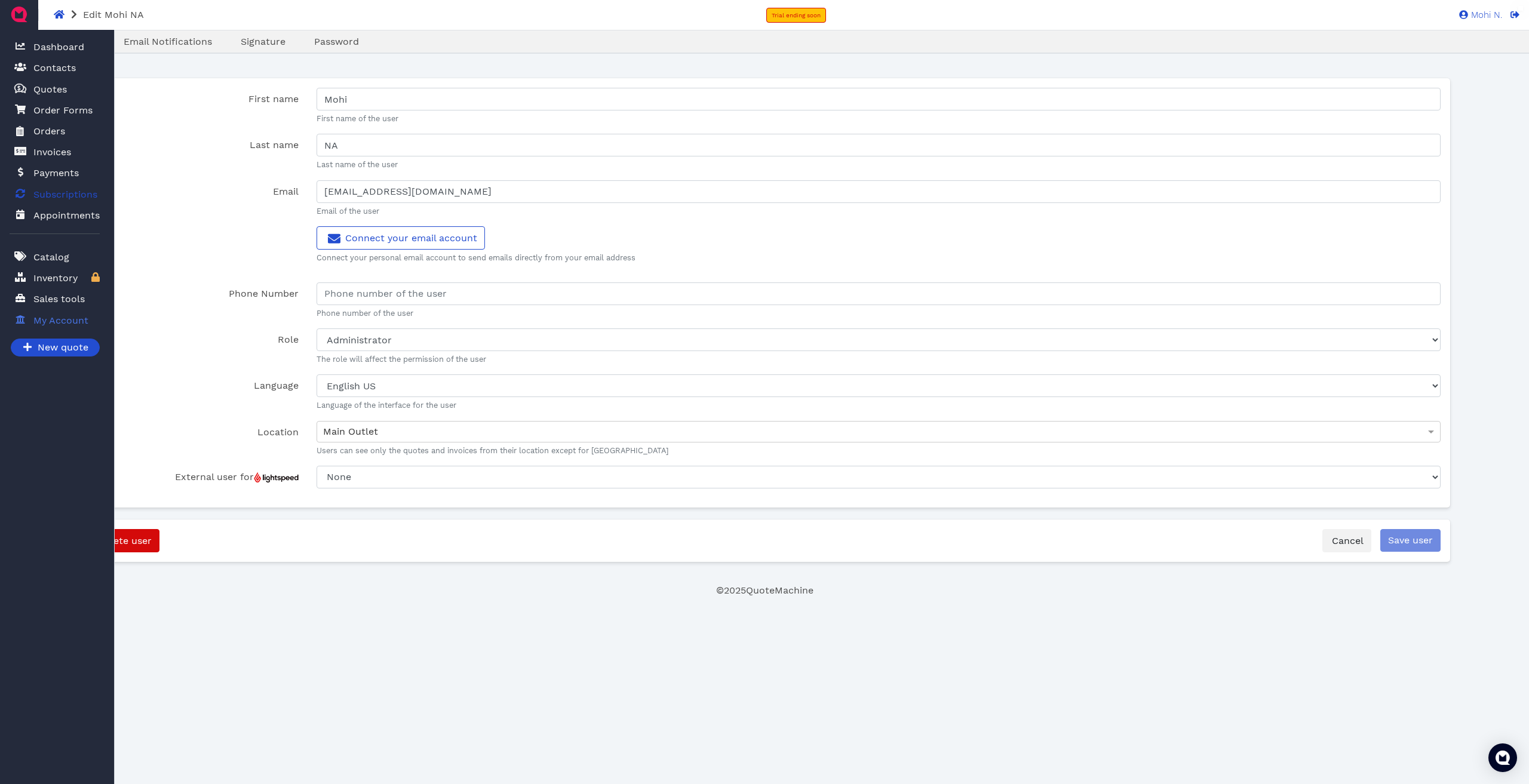
click at [71, 196] on span "Subscriptions" at bounding box center [65, 195] width 64 height 15
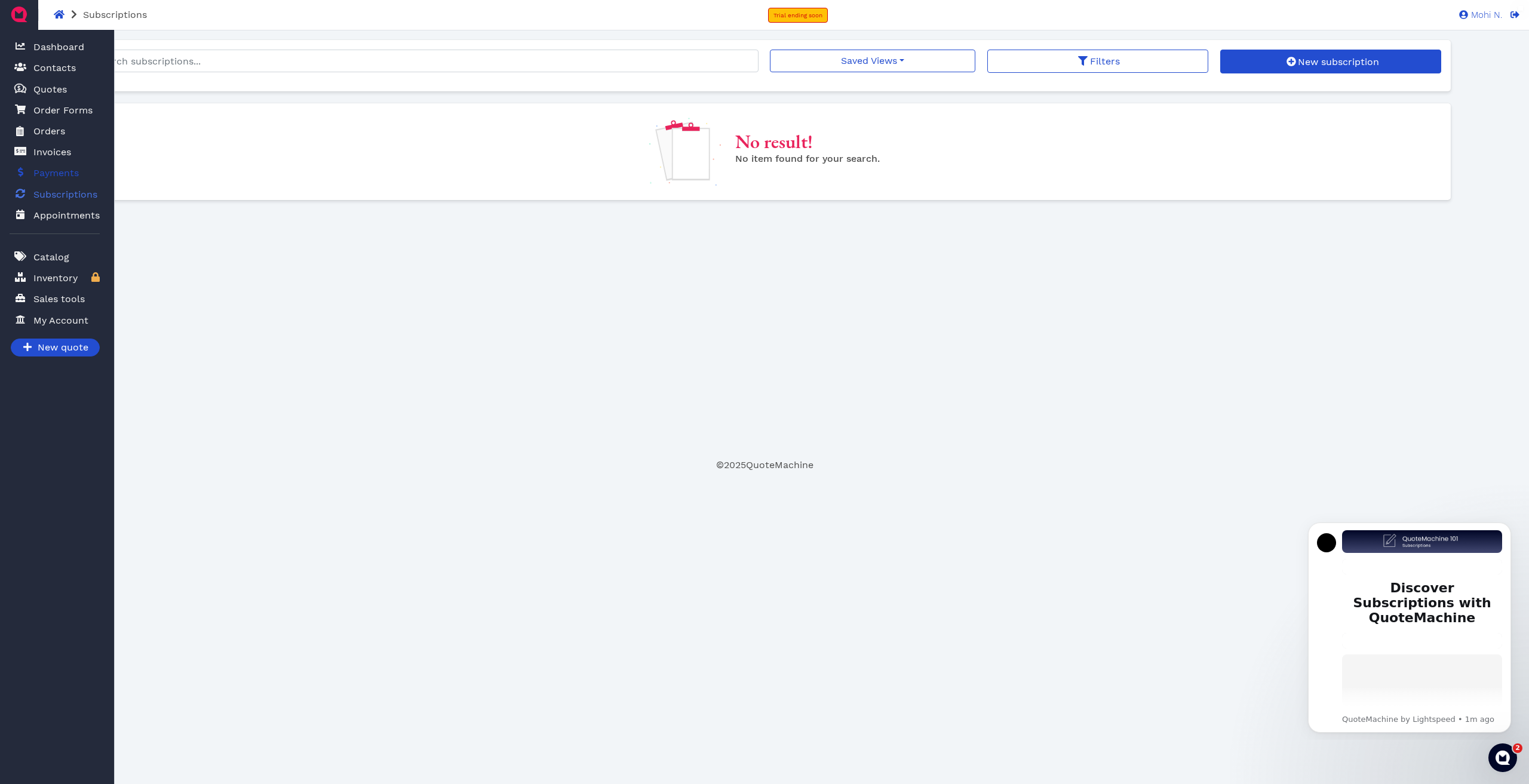
click at [69, 175] on span "Payments" at bounding box center [55, 173] width 46 height 15
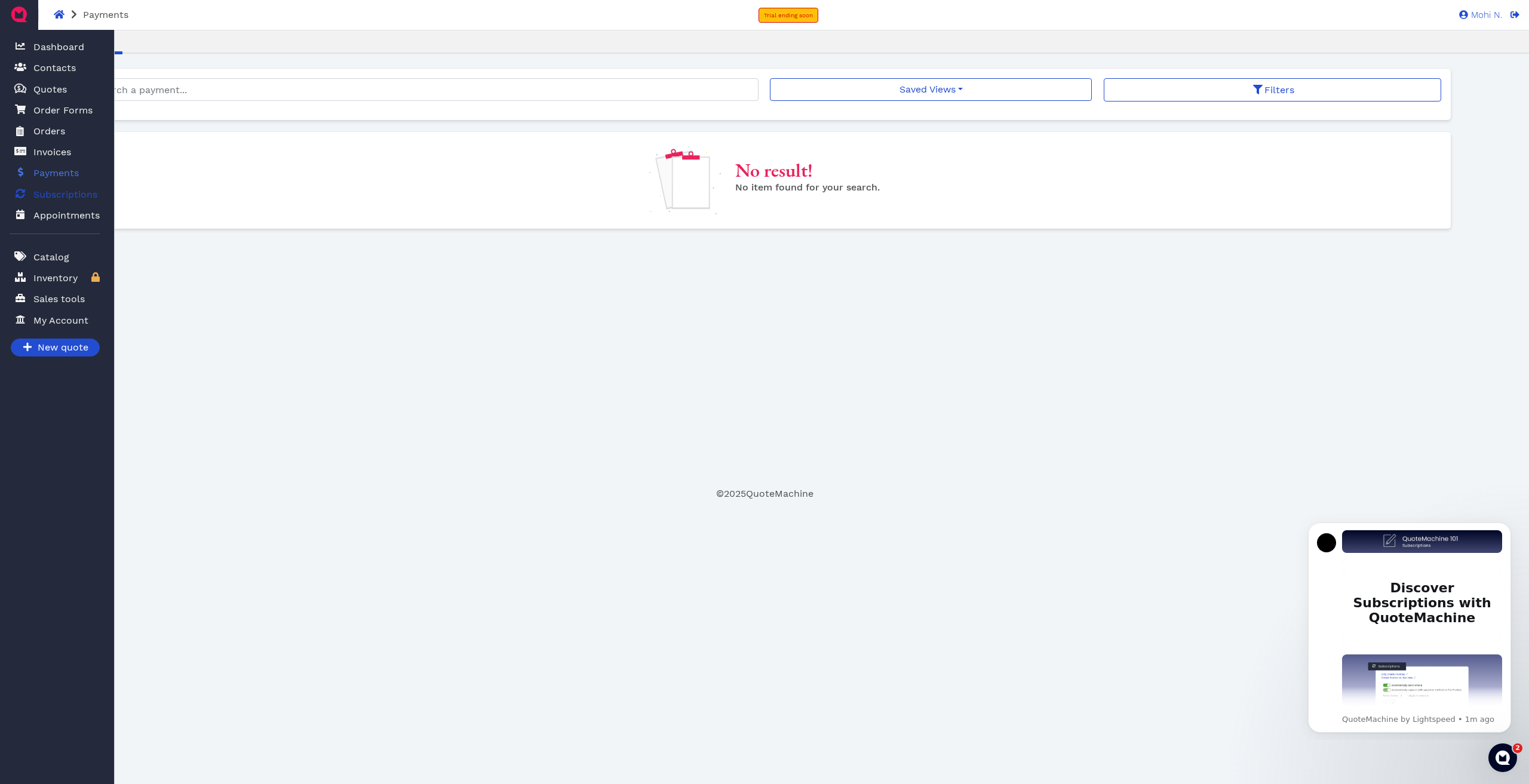
click at [20, 200] on span at bounding box center [20, 194] width 12 height 15
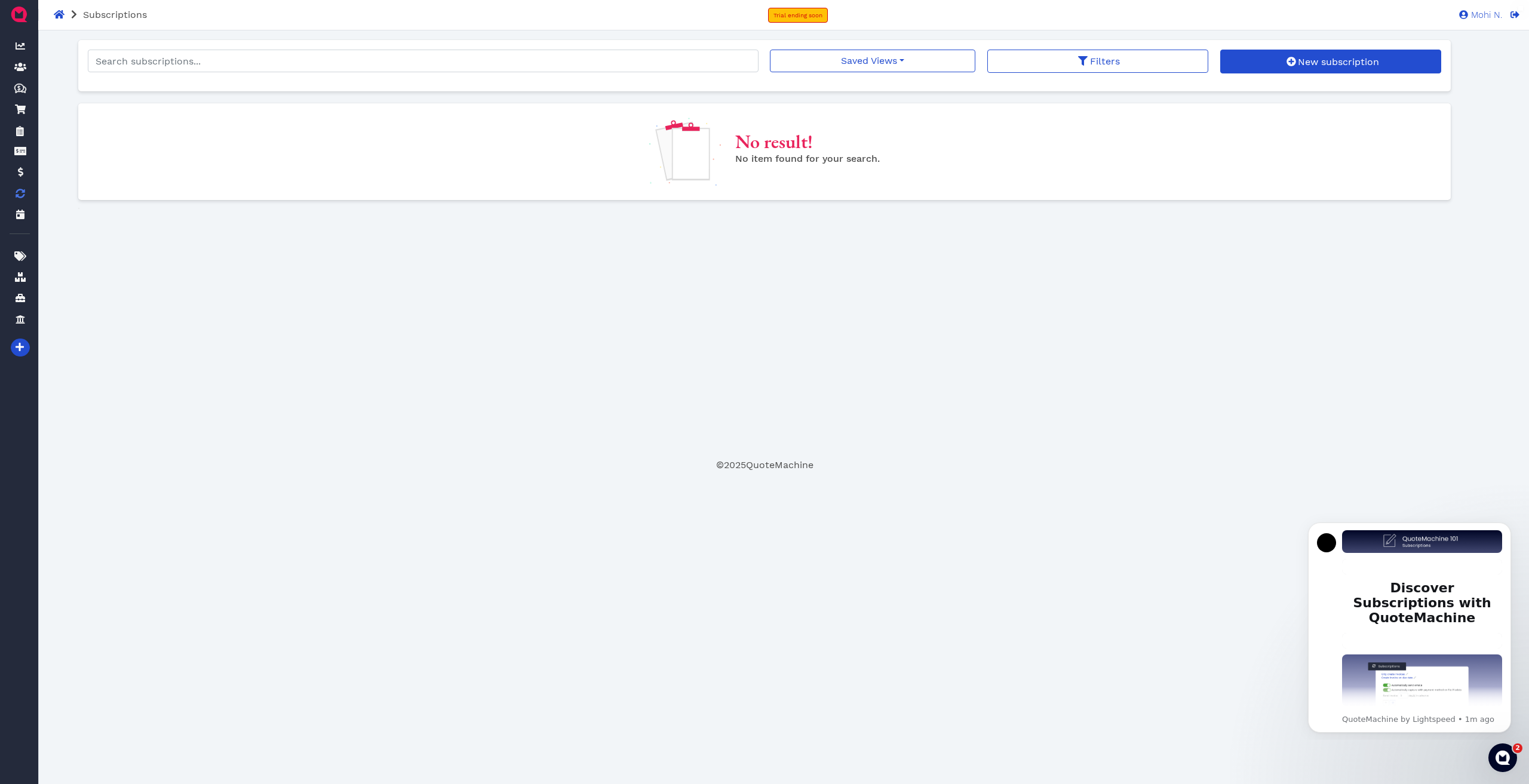
click at [564, 312] on div "Oops! × Saved Views No saved filters Filters New subscription No result! No ite…" at bounding box center [764, 249] width 1373 height 418
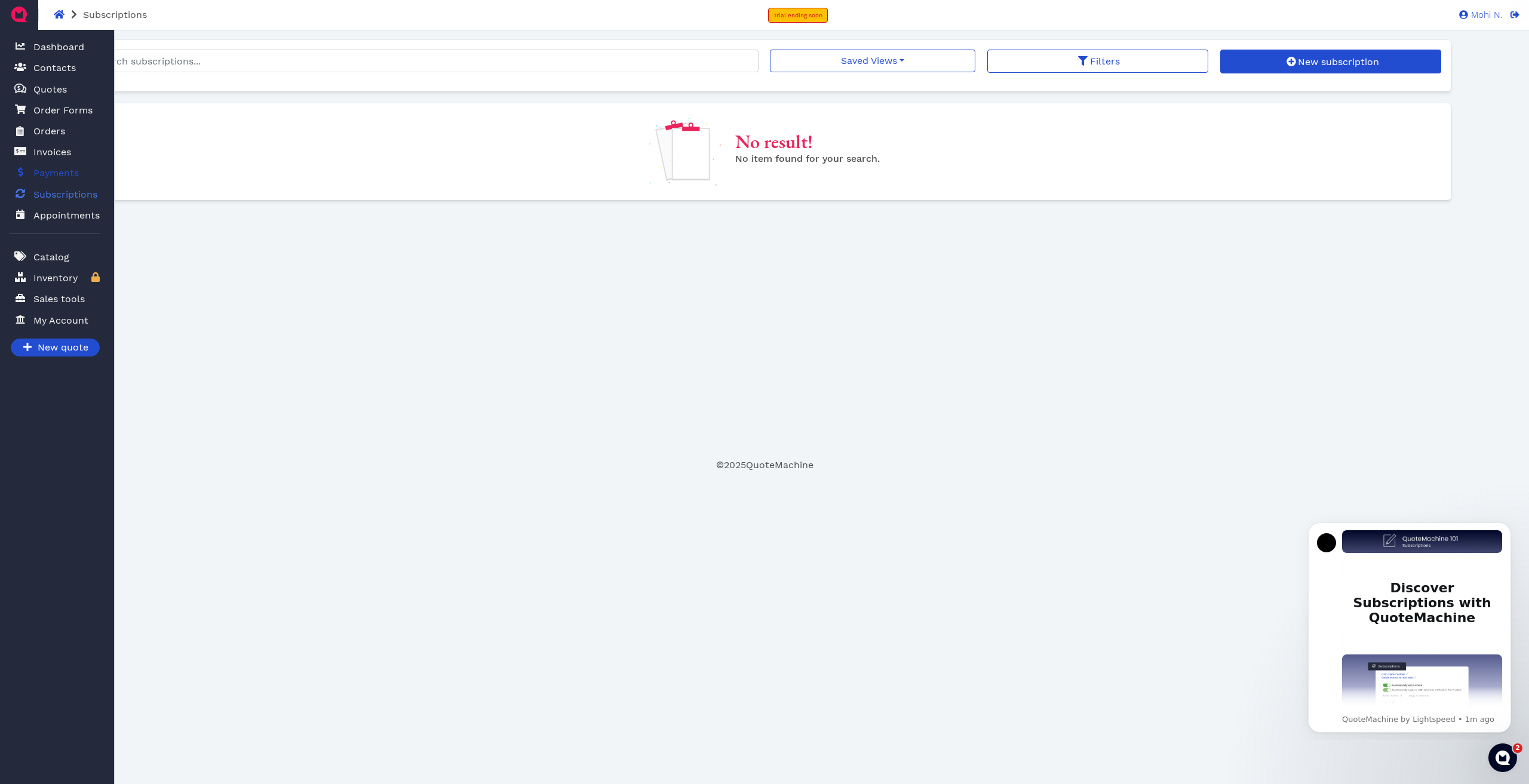
click at [24, 175] on span at bounding box center [20, 172] width 12 height 15
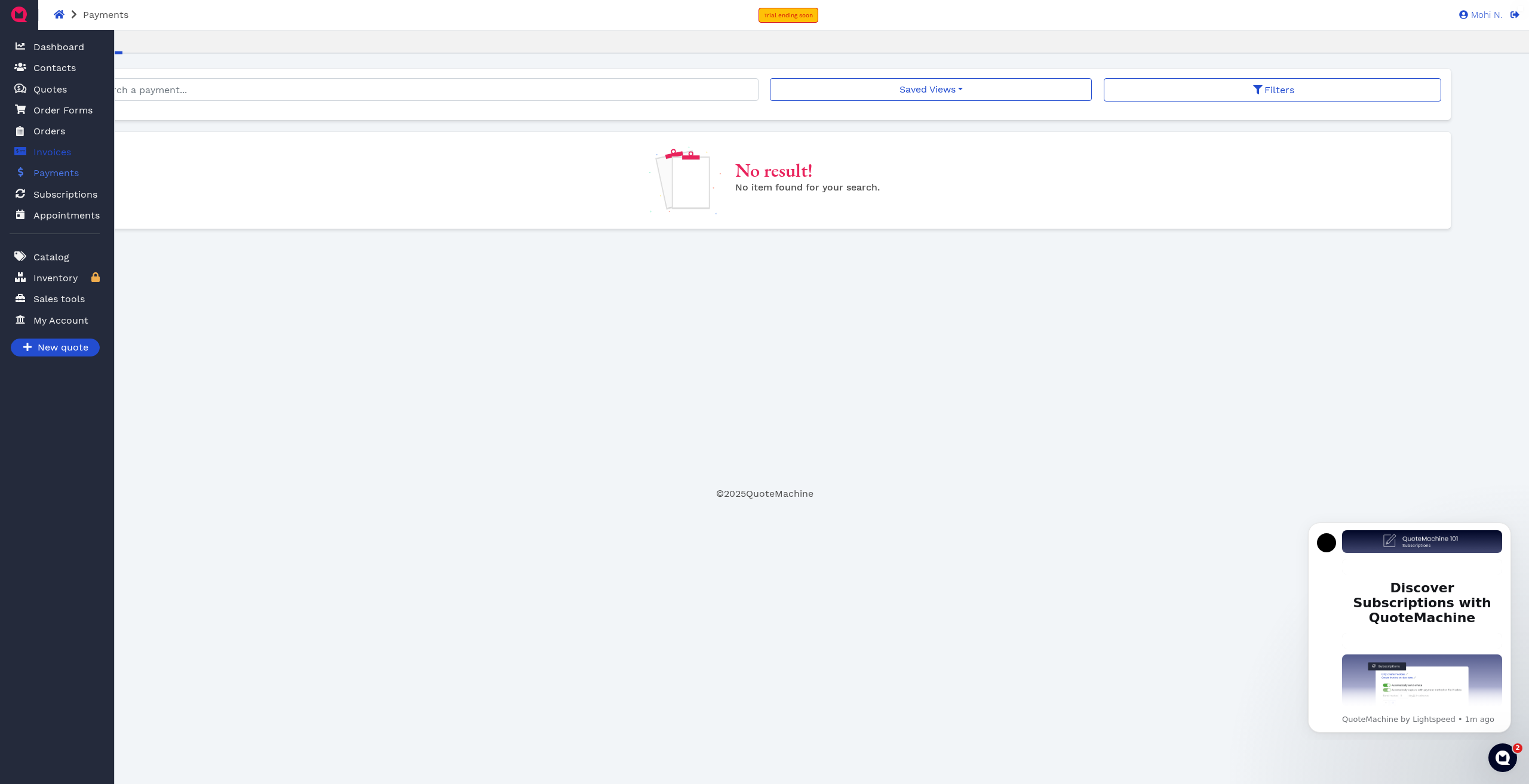
click at [34, 153] on span "Invoices" at bounding box center [52, 152] width 38 height 15
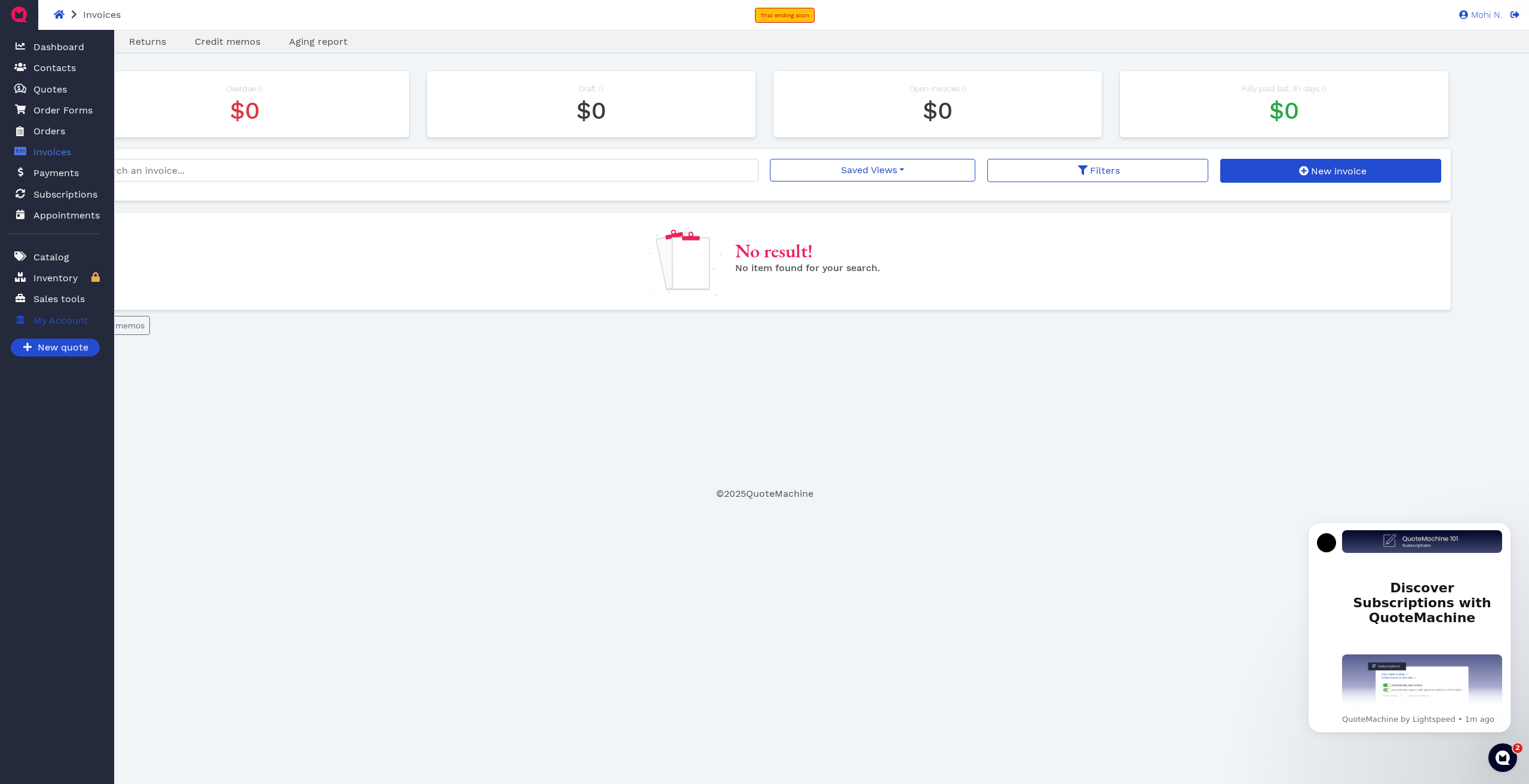
click at [67, 313] on span "My Account" at bounding box center [57, 320] width 59 height 15
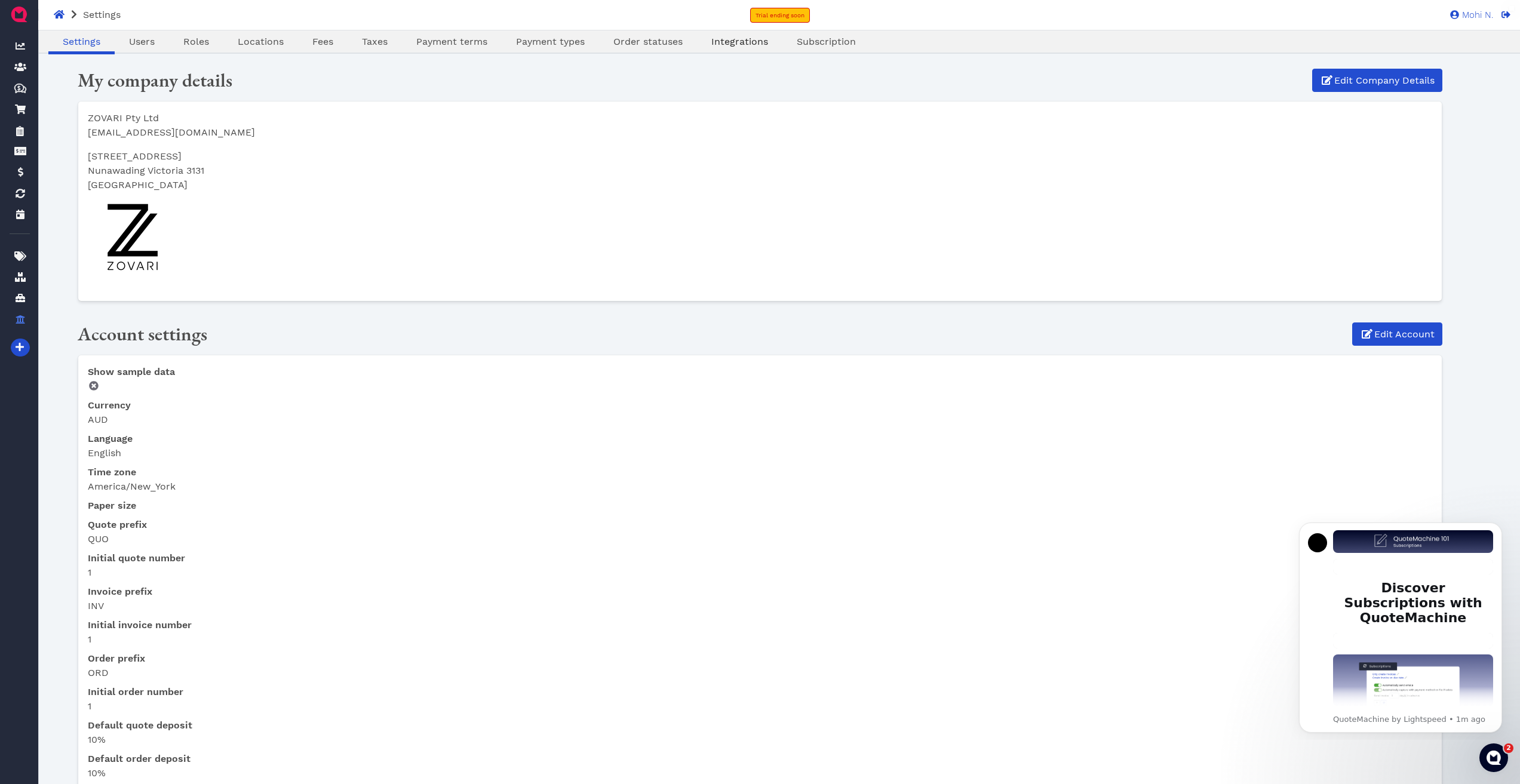
click at [734, 44] on span "Integrations" at bounding box center [740, 42] width 56 height 12
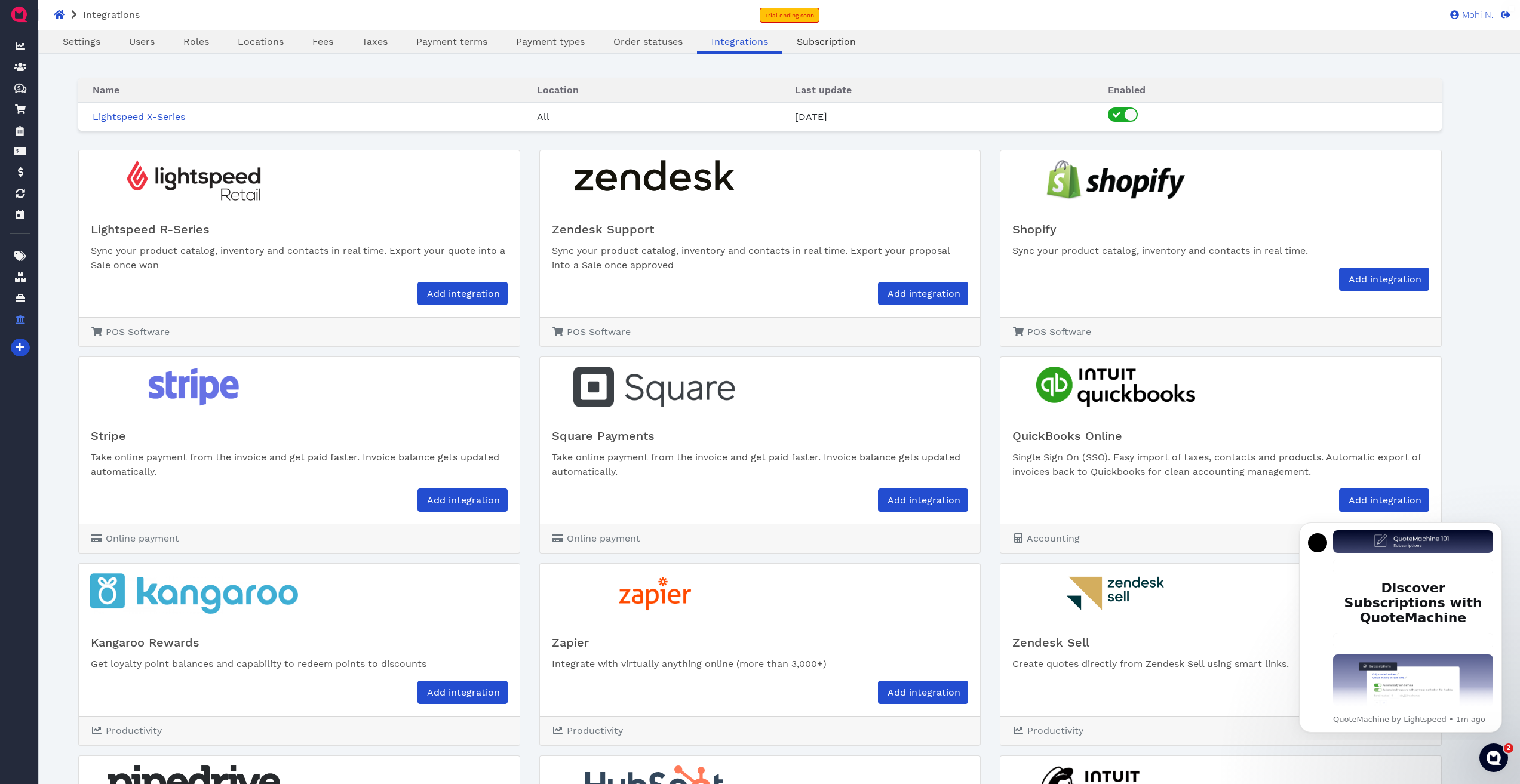
click at [835, 46] on span "Subscription" at bounding box center [826, 42] width 59 height 12
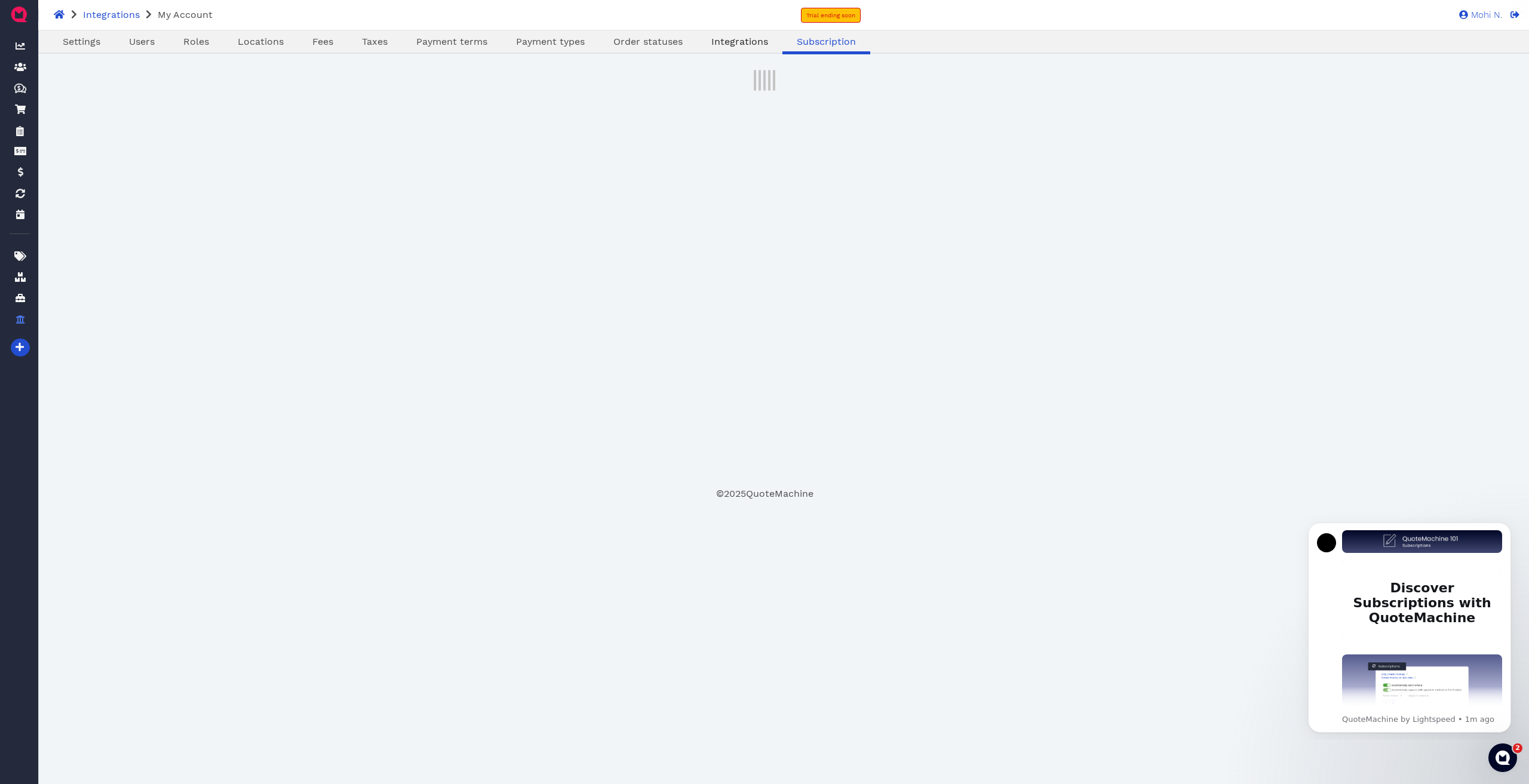
click at [757, 40] on span "Integrations" at bounding box center [740, 42] width 56 height 12
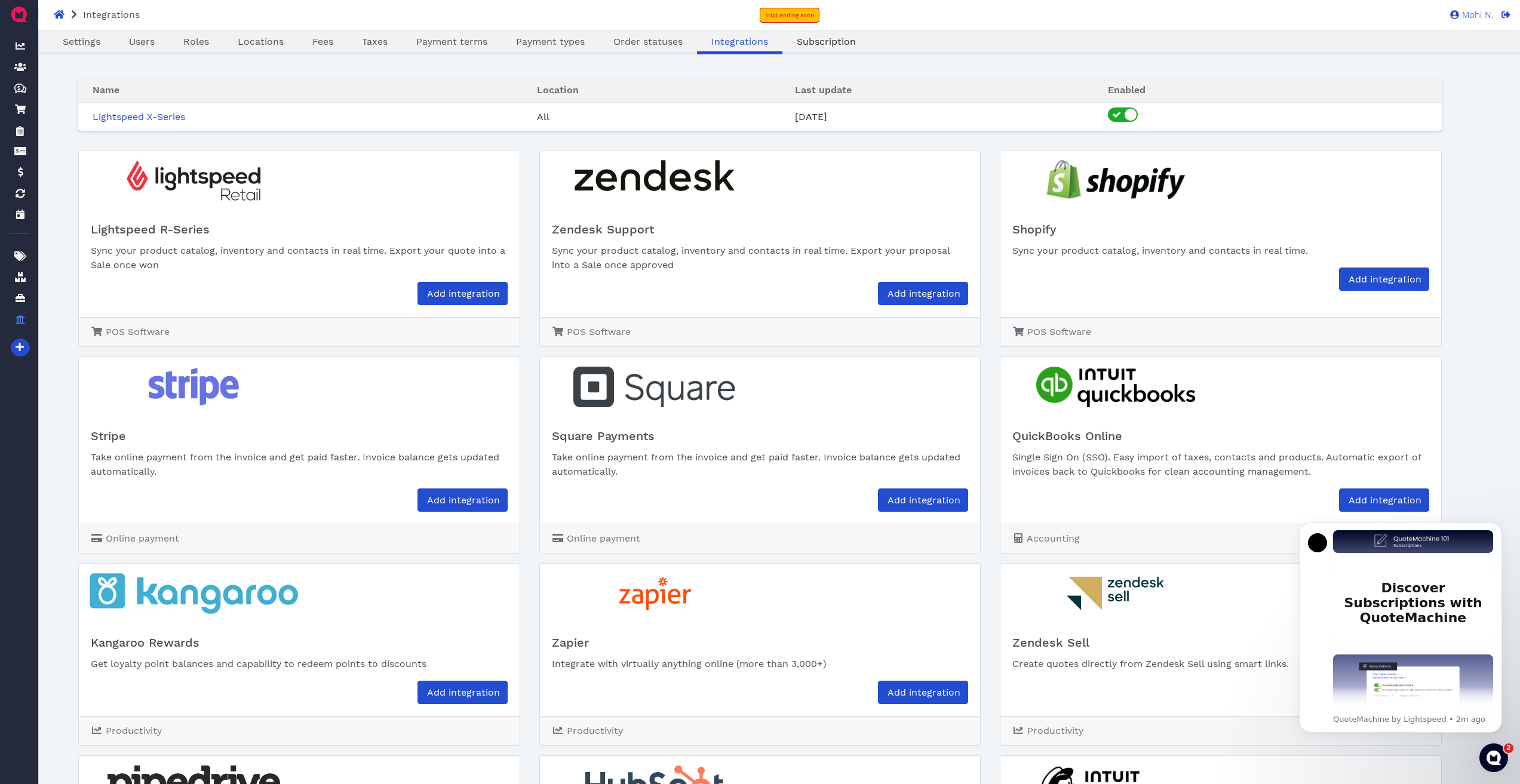
click at [818, 41] on span "Subscription" at bounding box center [826, 42] width 59 height 12
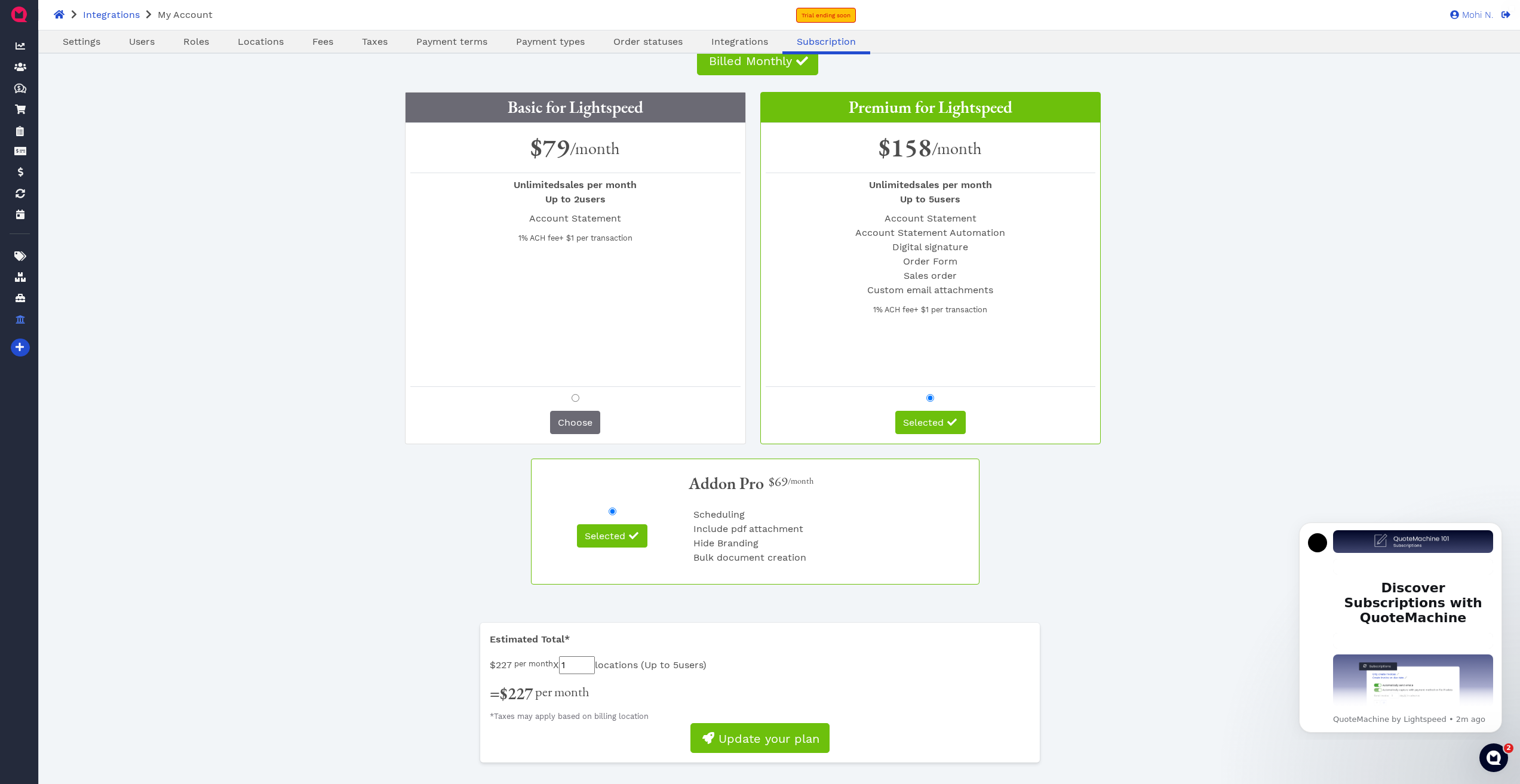
scroll to position [91, 0]
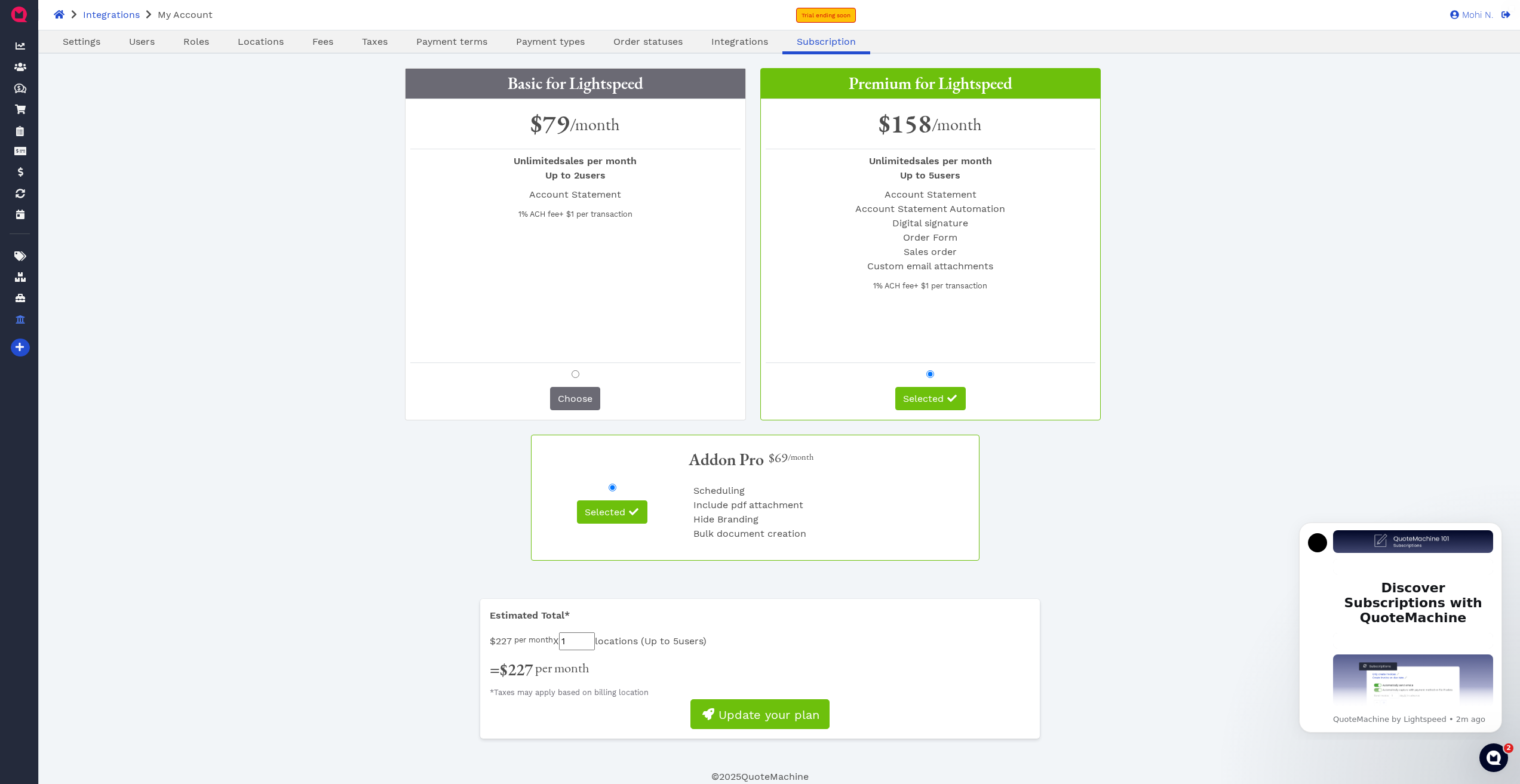
click at [576, 374] on input "radio" at bounding box center [575, 374] width 8 height 8
radio input "true"
radio input "false"
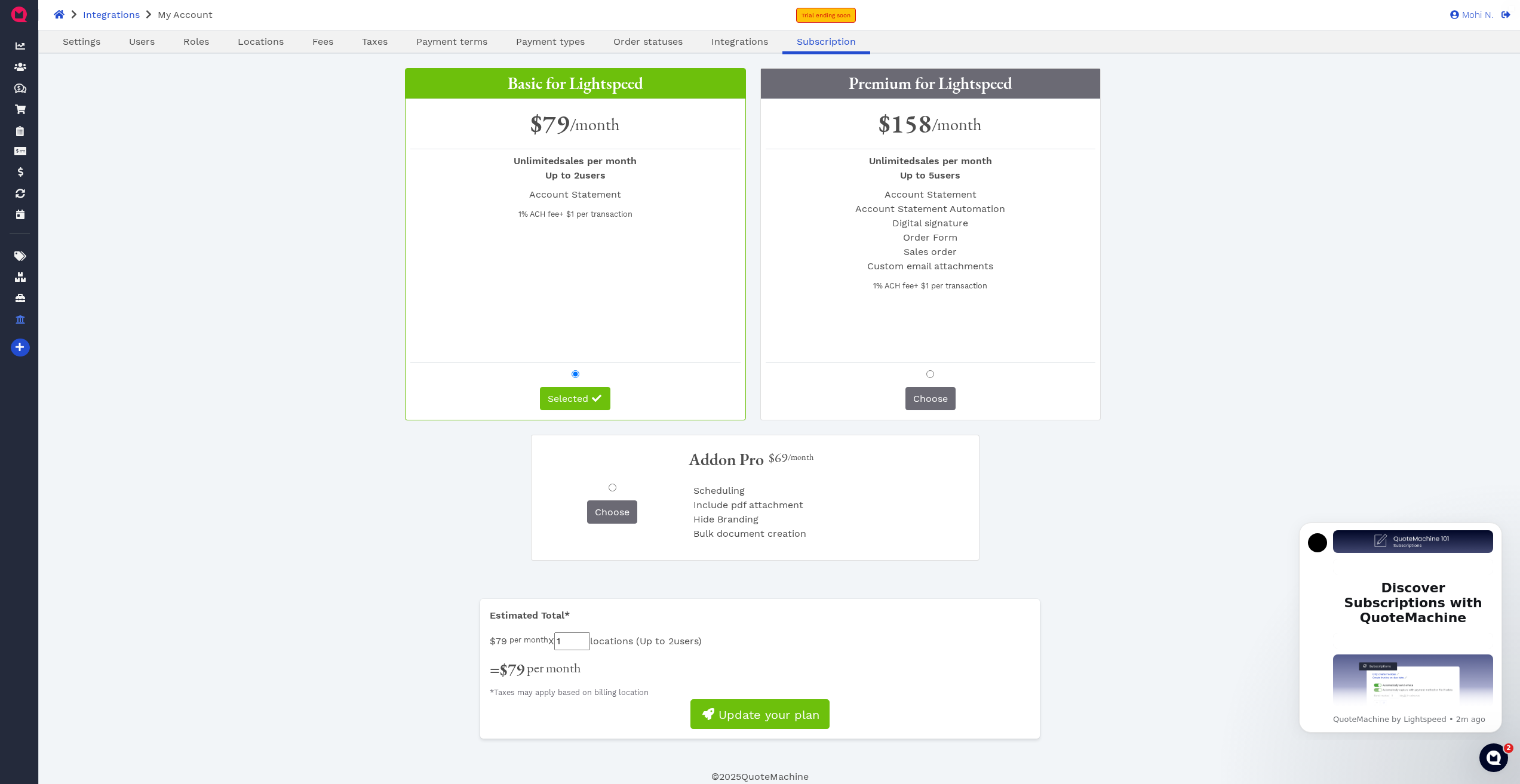
click at [576, 374] on input "radio" at bounding box center [575, 374] width 8 height 8
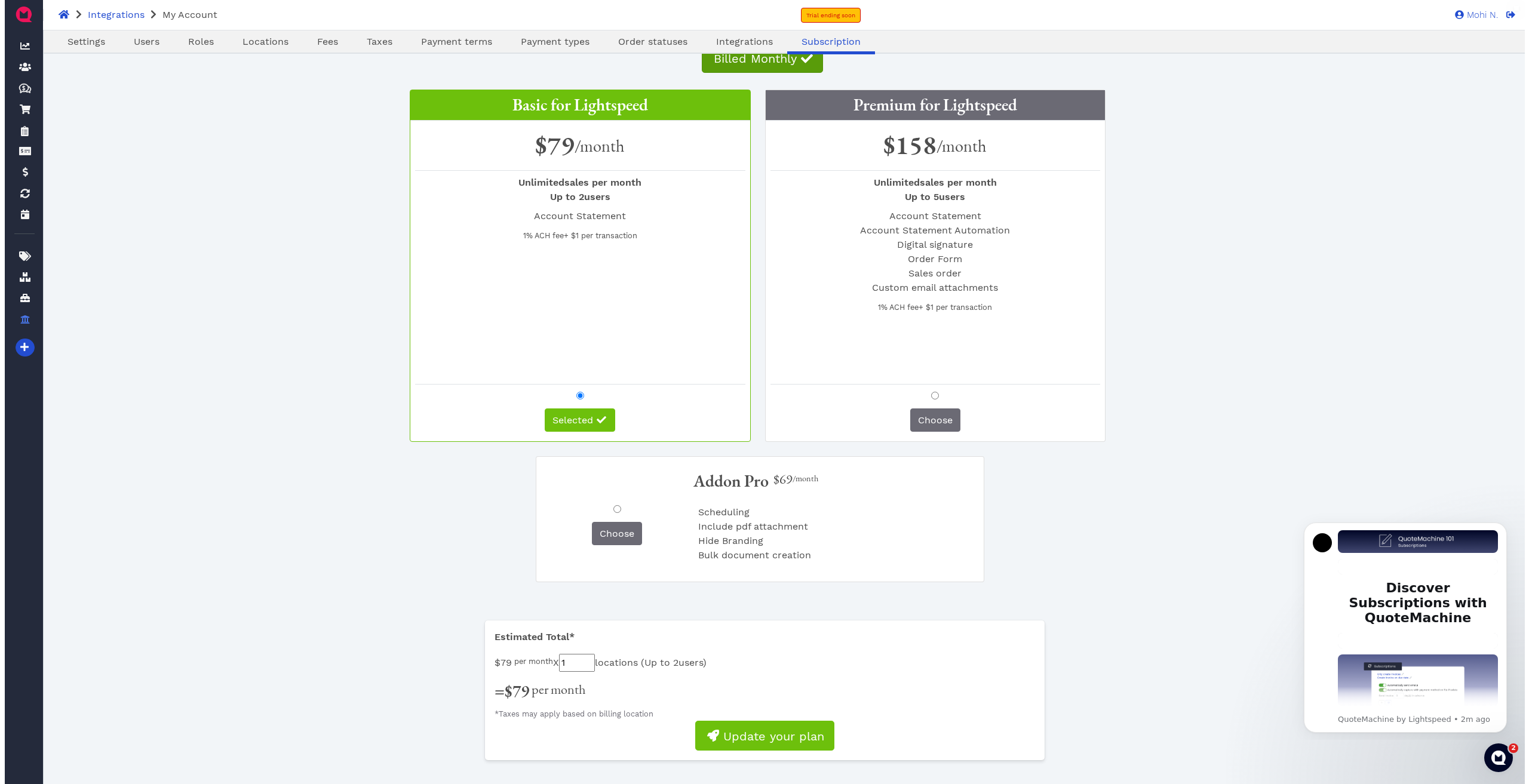
scroll to position [0, 0]
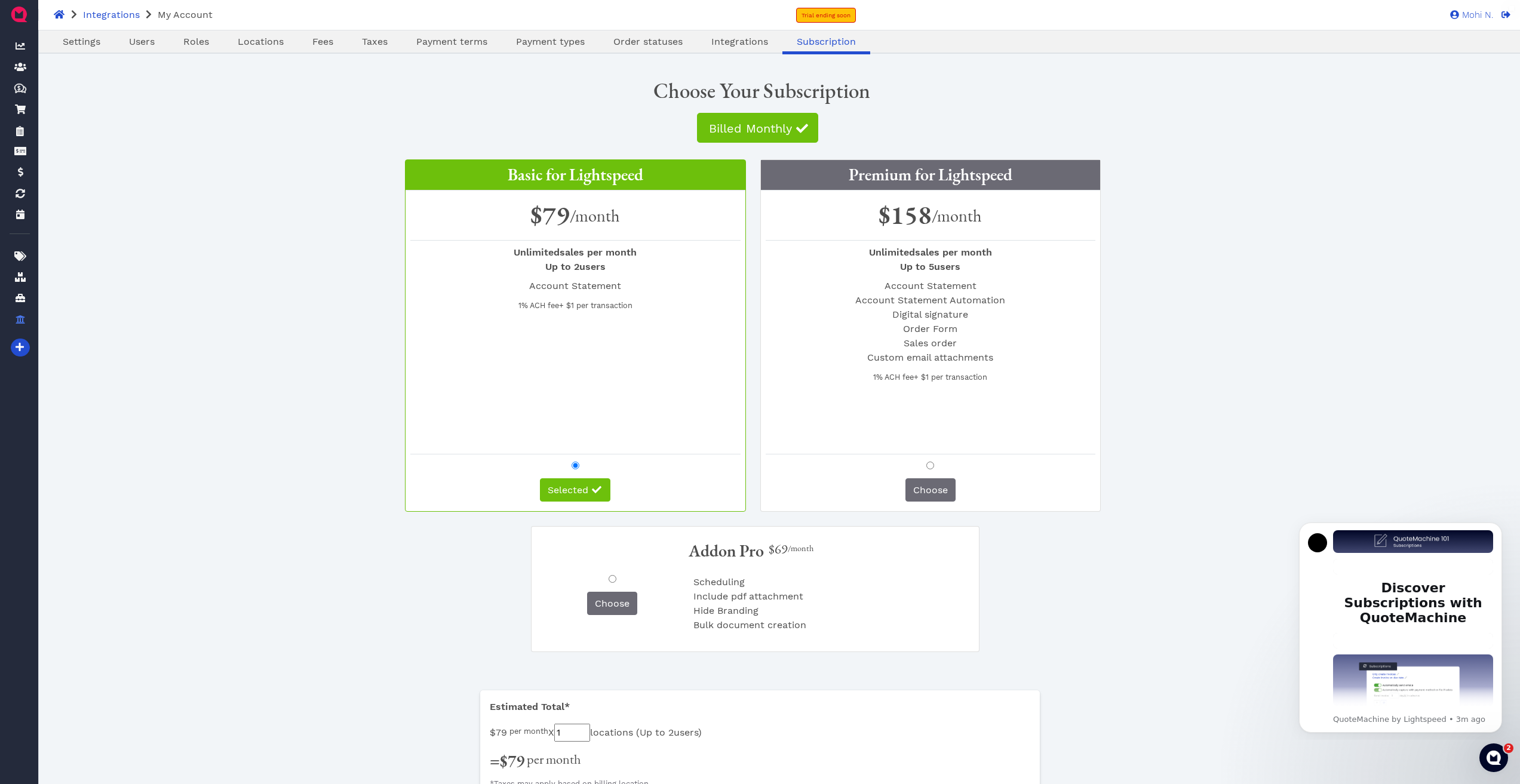
click at [127, 335] on div "Basic for Lightspeed $79 /month Unlimited sales per month Up to 2 users Account…" at bounding box center [760, 333] width 1362 height 357
click at [17, 12] on img at bounding box center [19, 15] width 19 height 19
